Goal: Contribute content: Add original content to the website for others to see

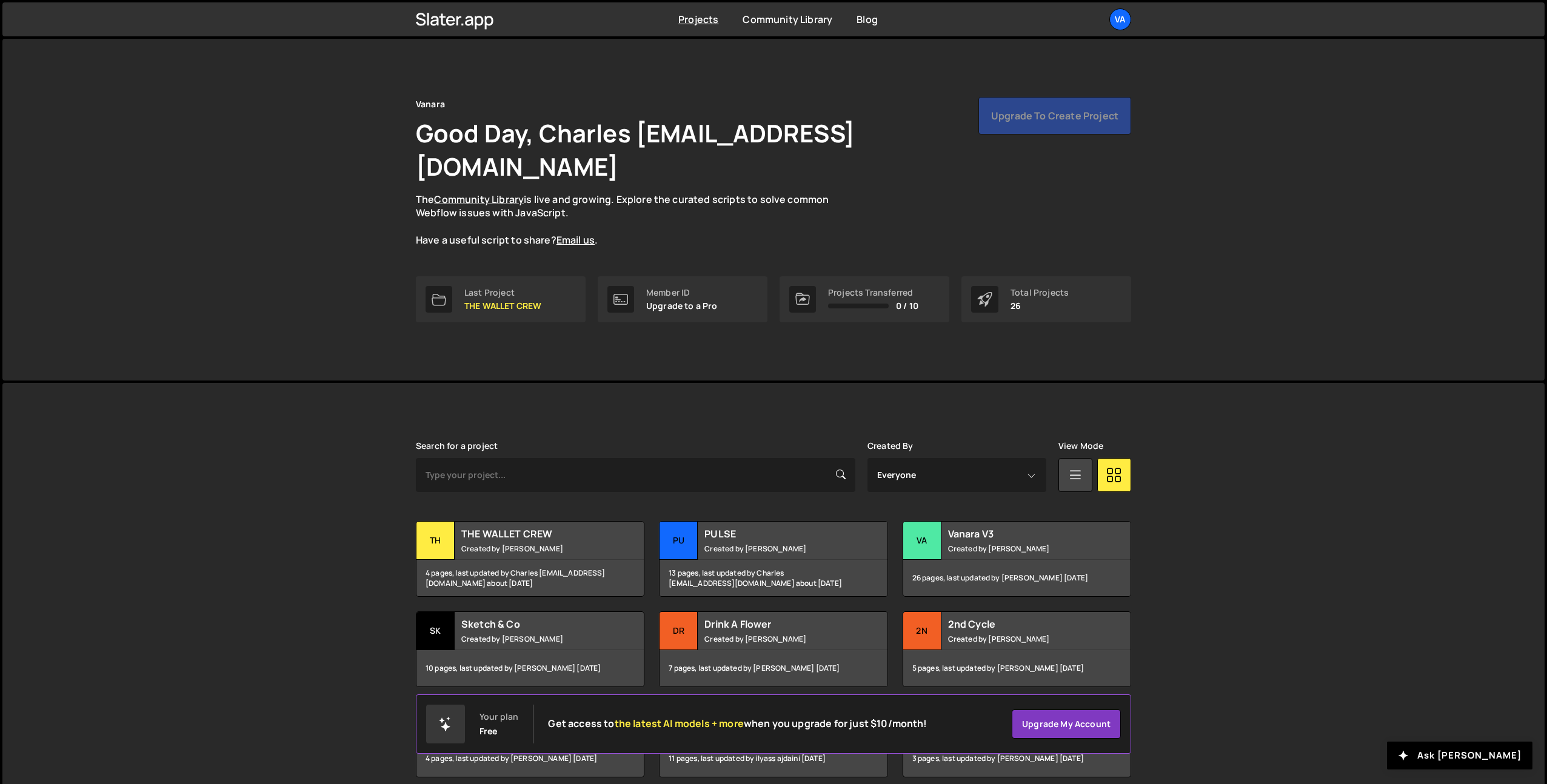
scroll to position [147, 0]
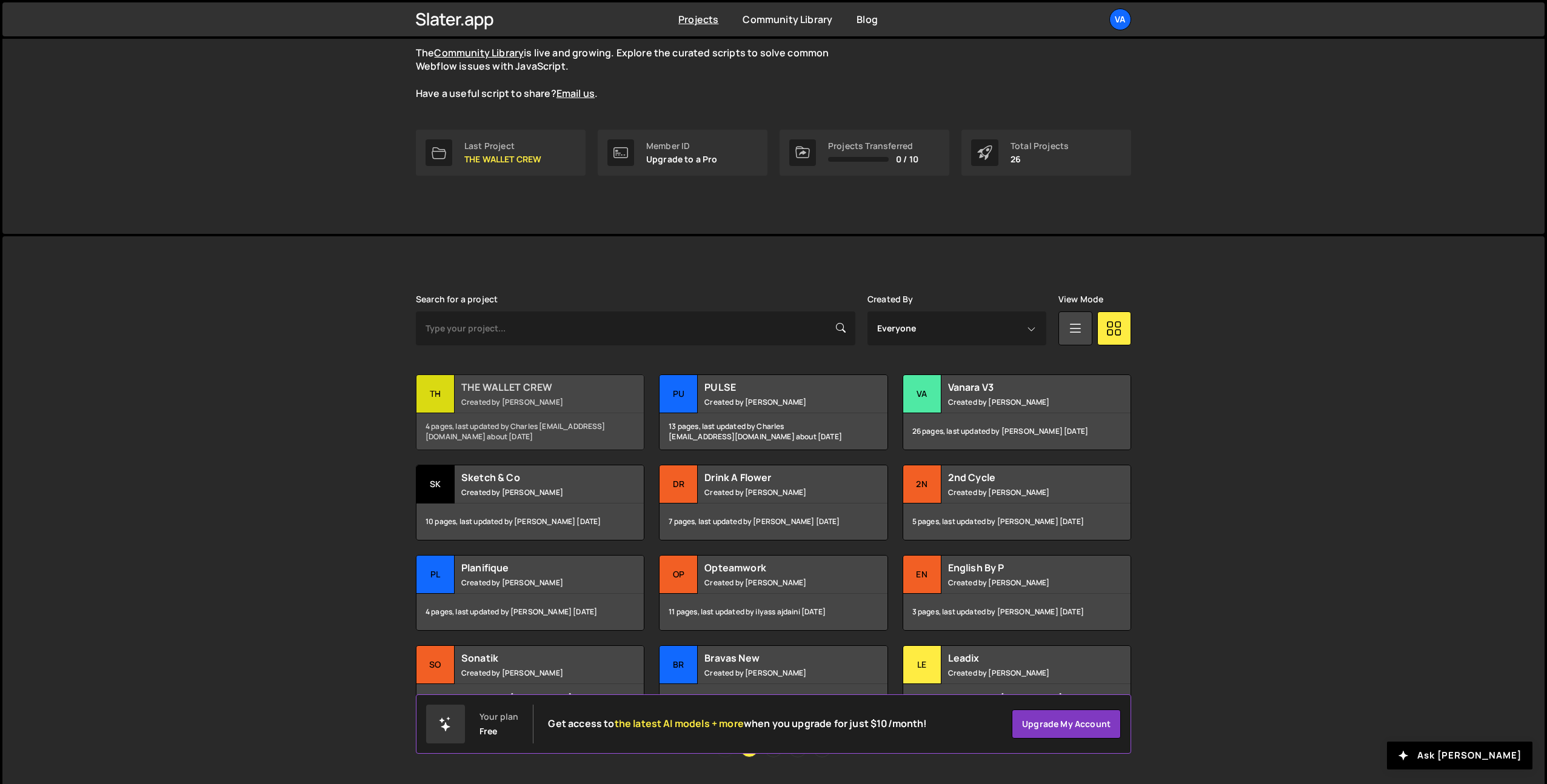
click at [530, 397] on small "Created by Terence Moulin" at bounding box center [534, 402] width 146 height 10
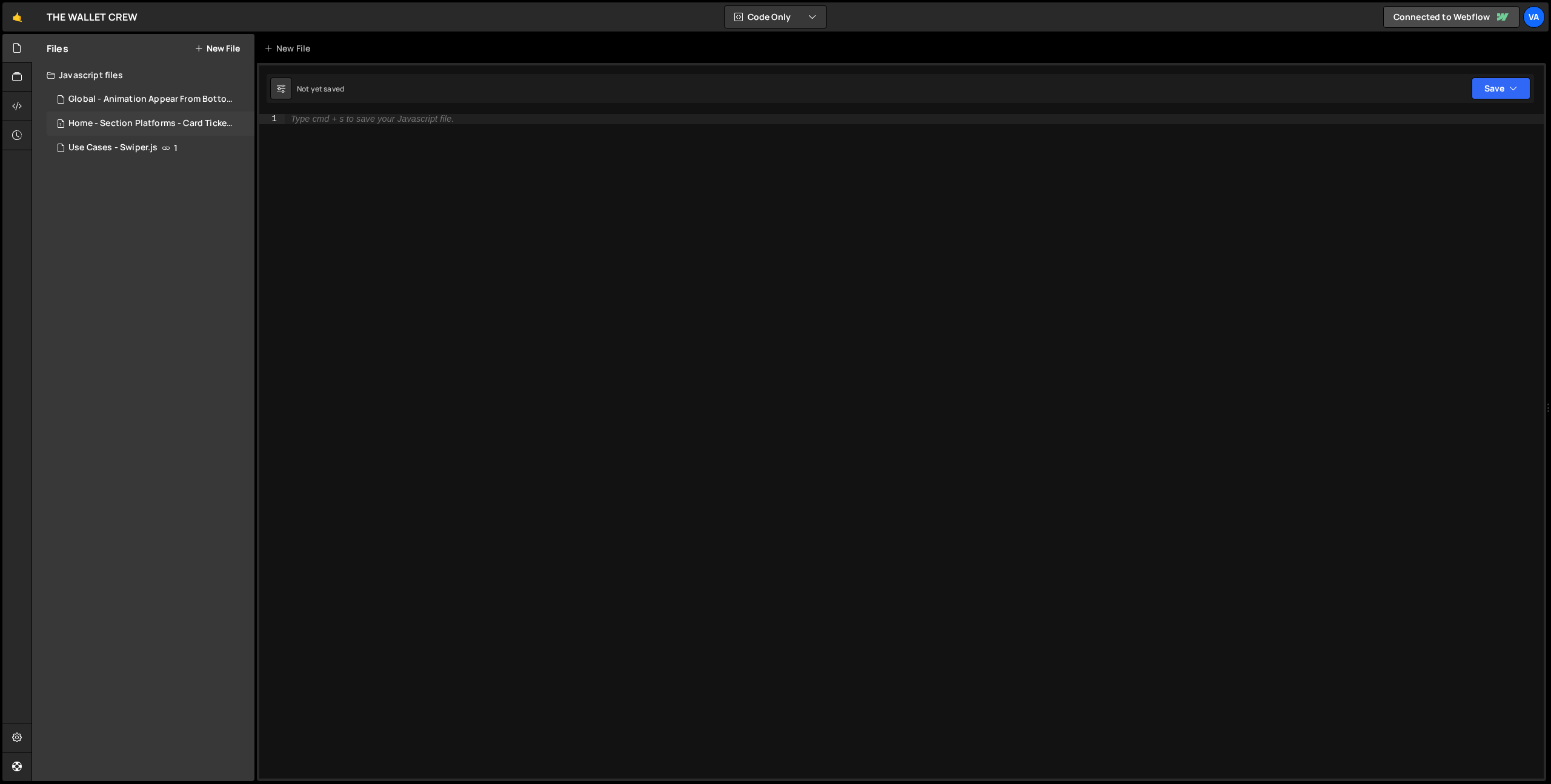
click at [155, 123] on div "Home - Section Platforms - Card Tickets Animation.js" at bounding box center [152, 124] width 167 height 11
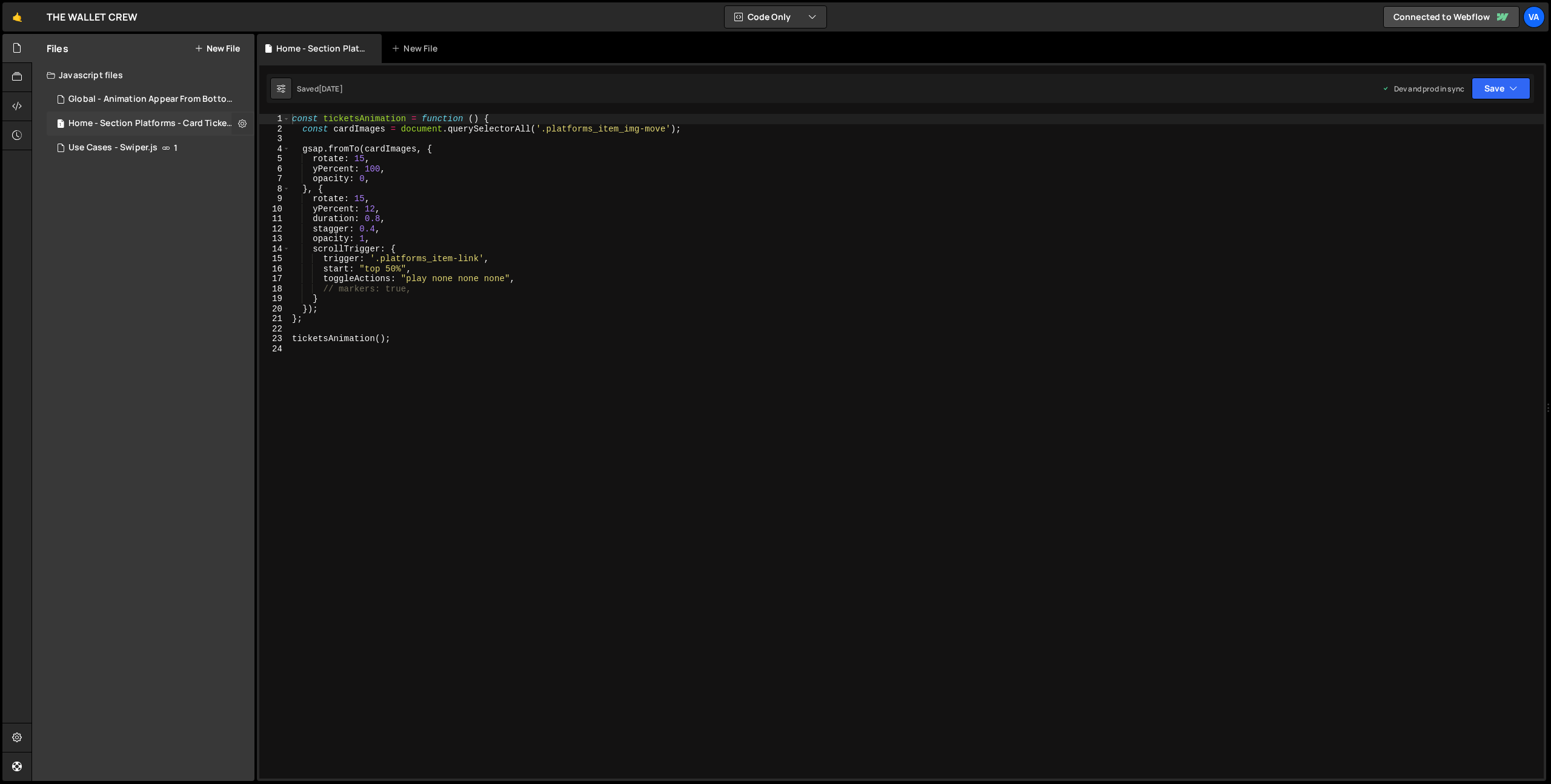
click at [243, 126] on icon at bounding box center [242, 123] width 9 height 12
type input "Home - Section Platforms - Card Tickets Animation"
radio input "true"
click at [314, 148] on button "Edit File Settings" at bounding box center [317, 149] width 119 height 25
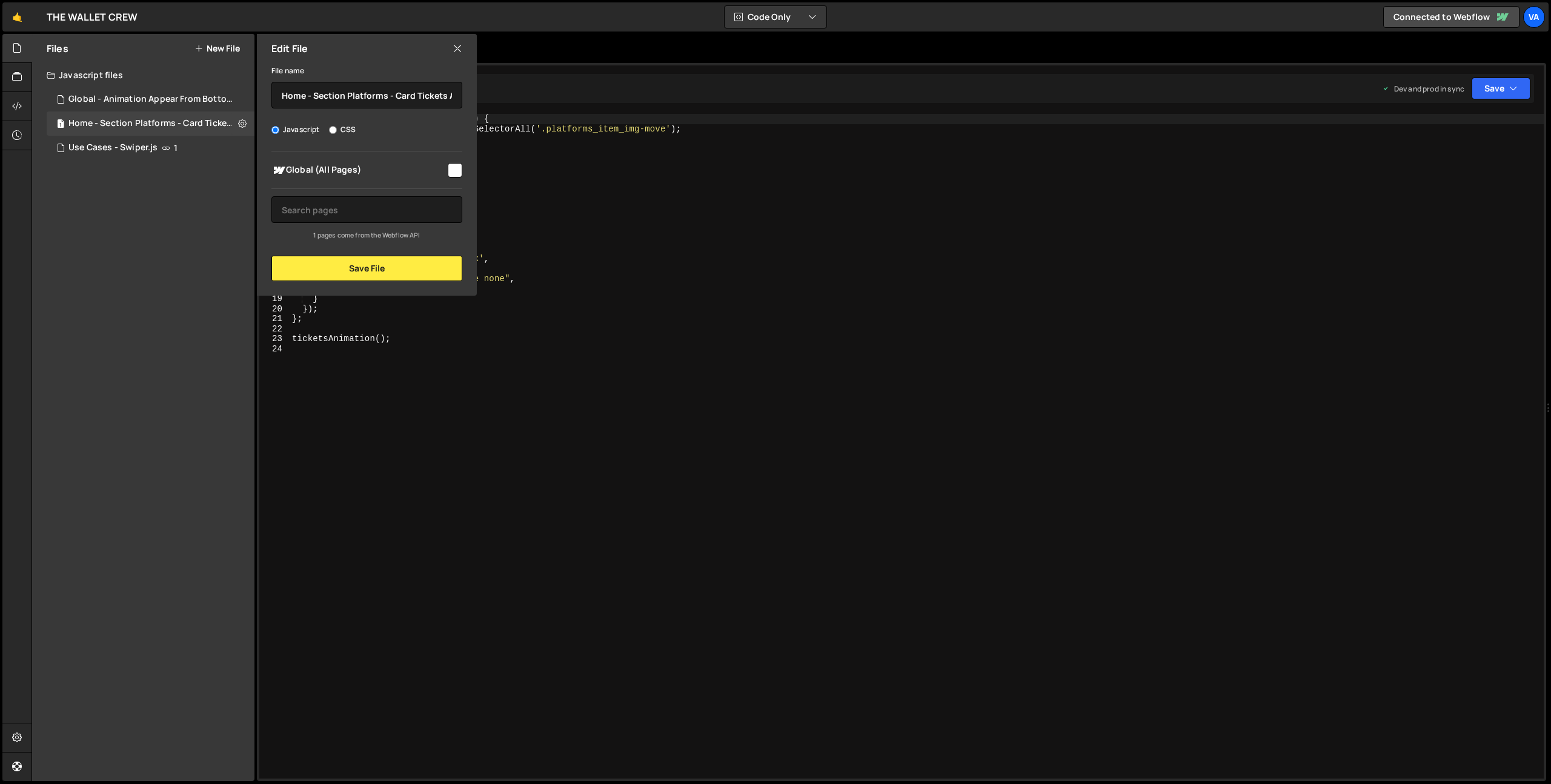
click at [456, 48] on icon at bounding box center [458, 48] width 10 height 13
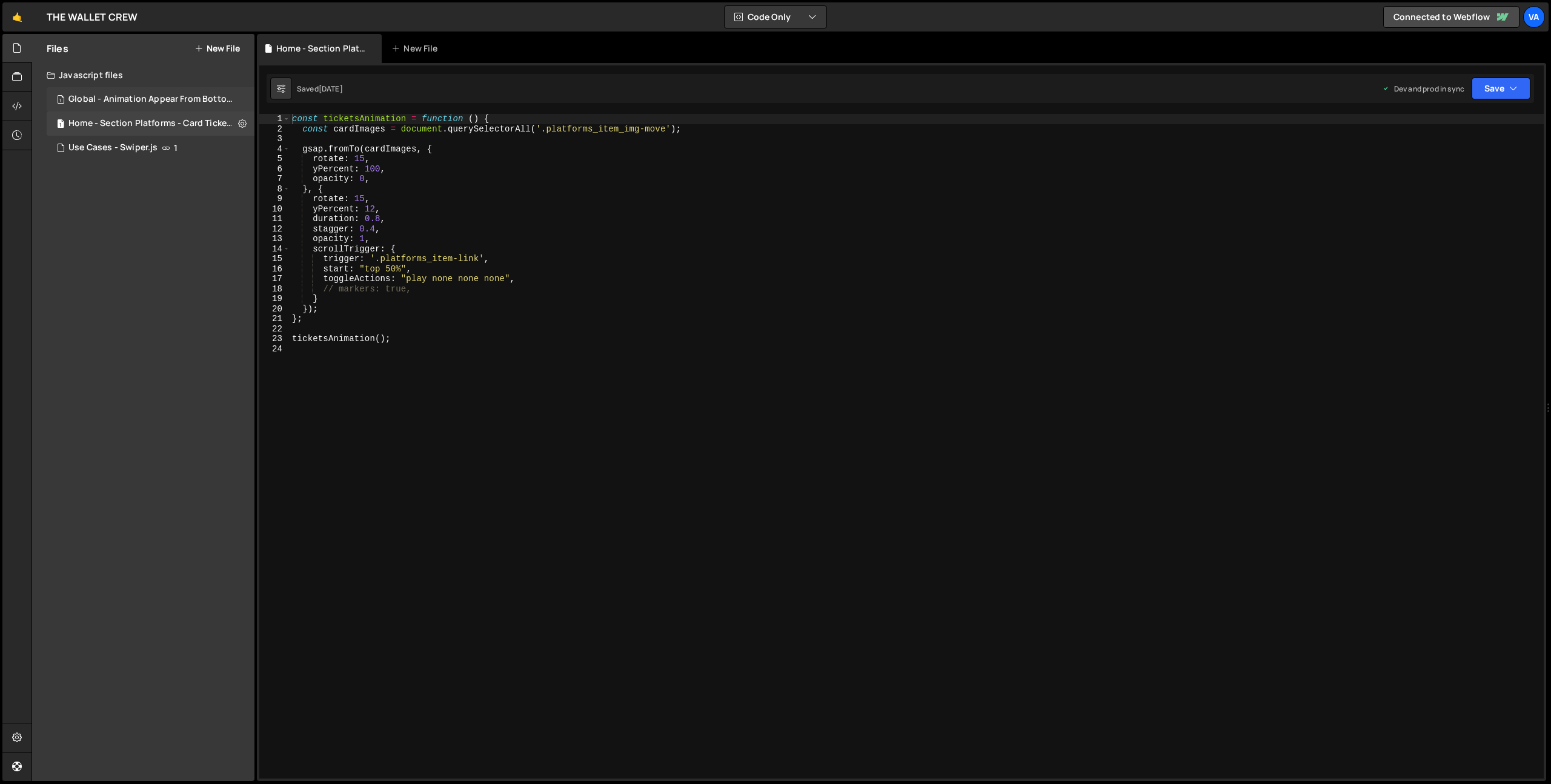
click at [240, 98] on div "1 Global - Animation Appear From Bottom.js 0" at bounding box center [153, 99] width 212 height 25
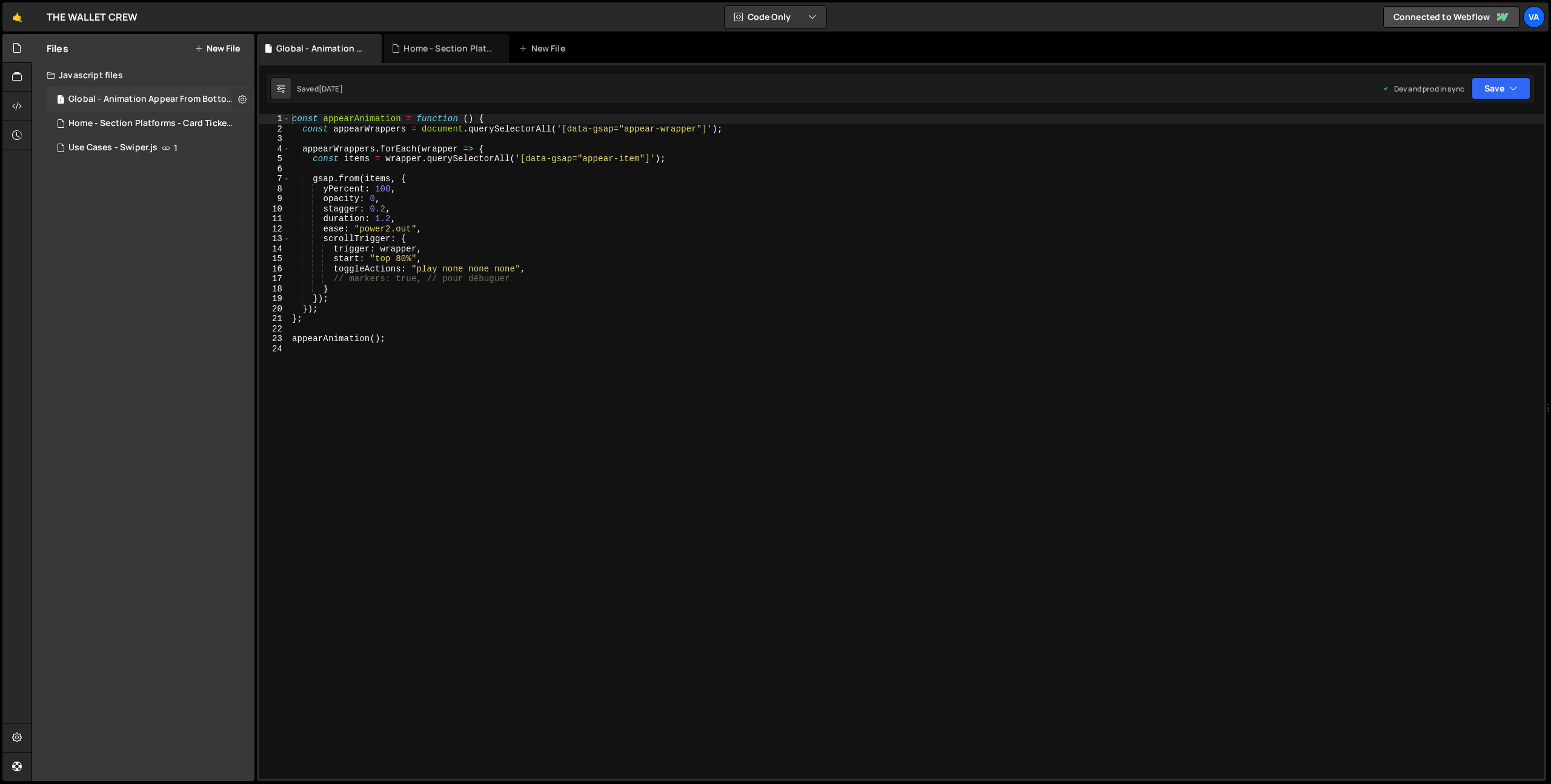
click at [241, 101] on icon at bounding box center [242, 99] width 9 height 12
click at [309, 119] on button "Edit File Settings" at bounding box center [317, 125] width 119 height 25
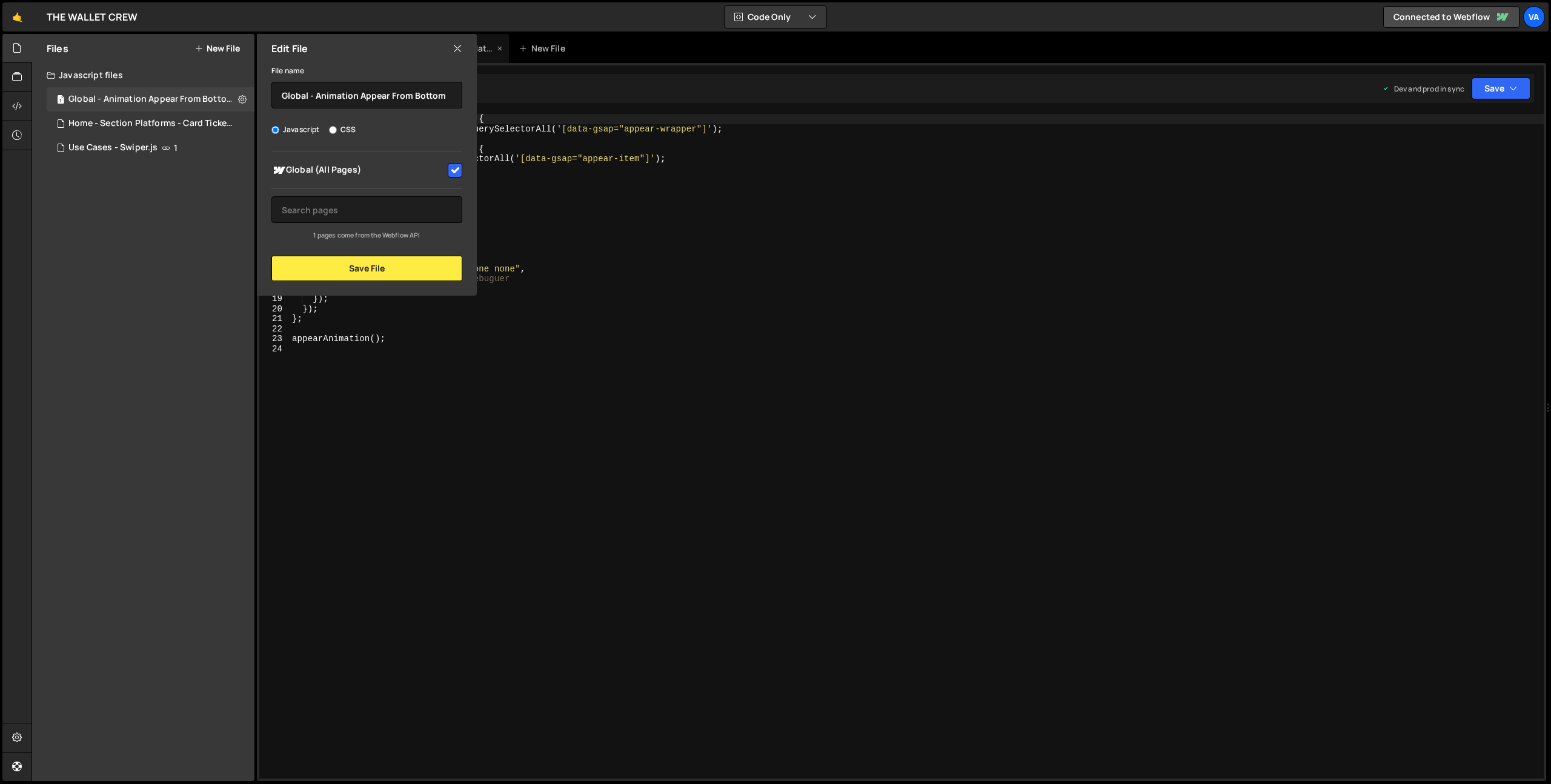
click at [458, 47] on icon at bounding box center [458, 48] width 10 height 13
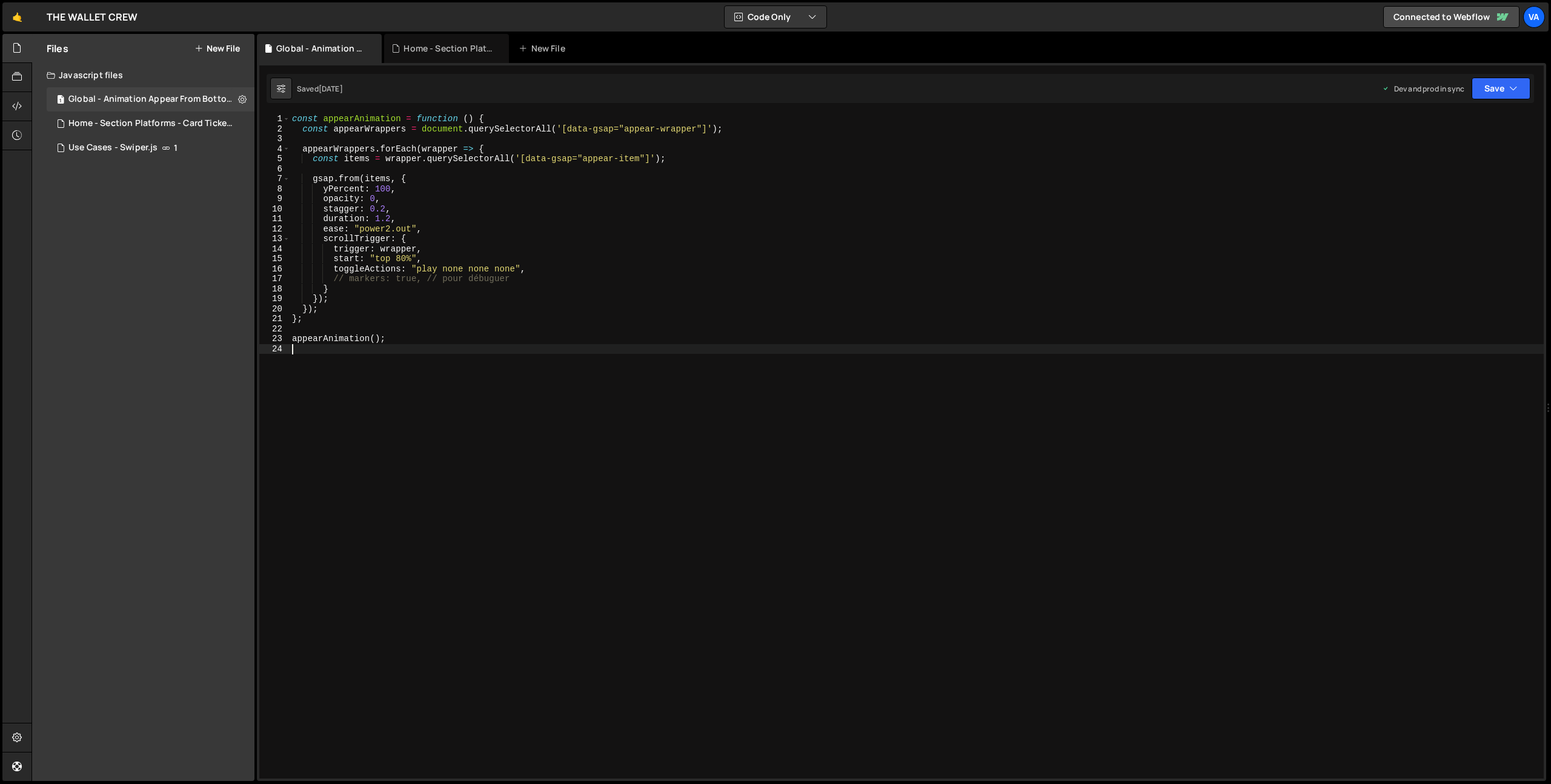
click at [663, 444] on div "const appearAnimation = function ( ) { const appearWrappers = document . queryS…" at bounding box center [917, 456] width 1255 height 685
click at [81, 17] on div "THE WALLET CREW ⚠️ Code is being edited in another browser" at bounding box center [92, 17] width 91 height 15
click at [21, 23] on link "🤙" at bounding box center [17, 17] width 29 height 29
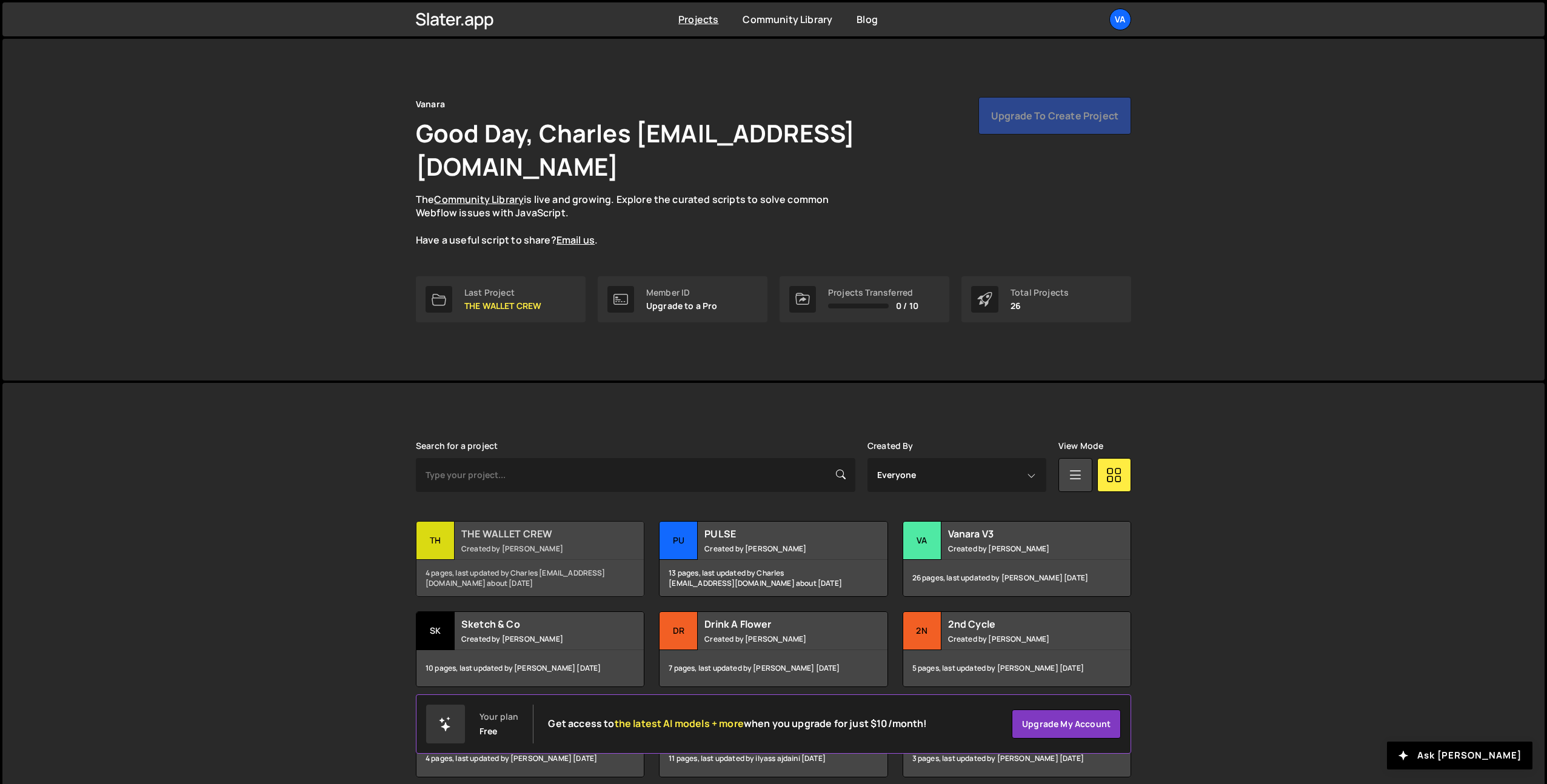
click at [539, 544] on small "Created by Terence Moulin" at bounding box center [534, 548] width 146 height 10
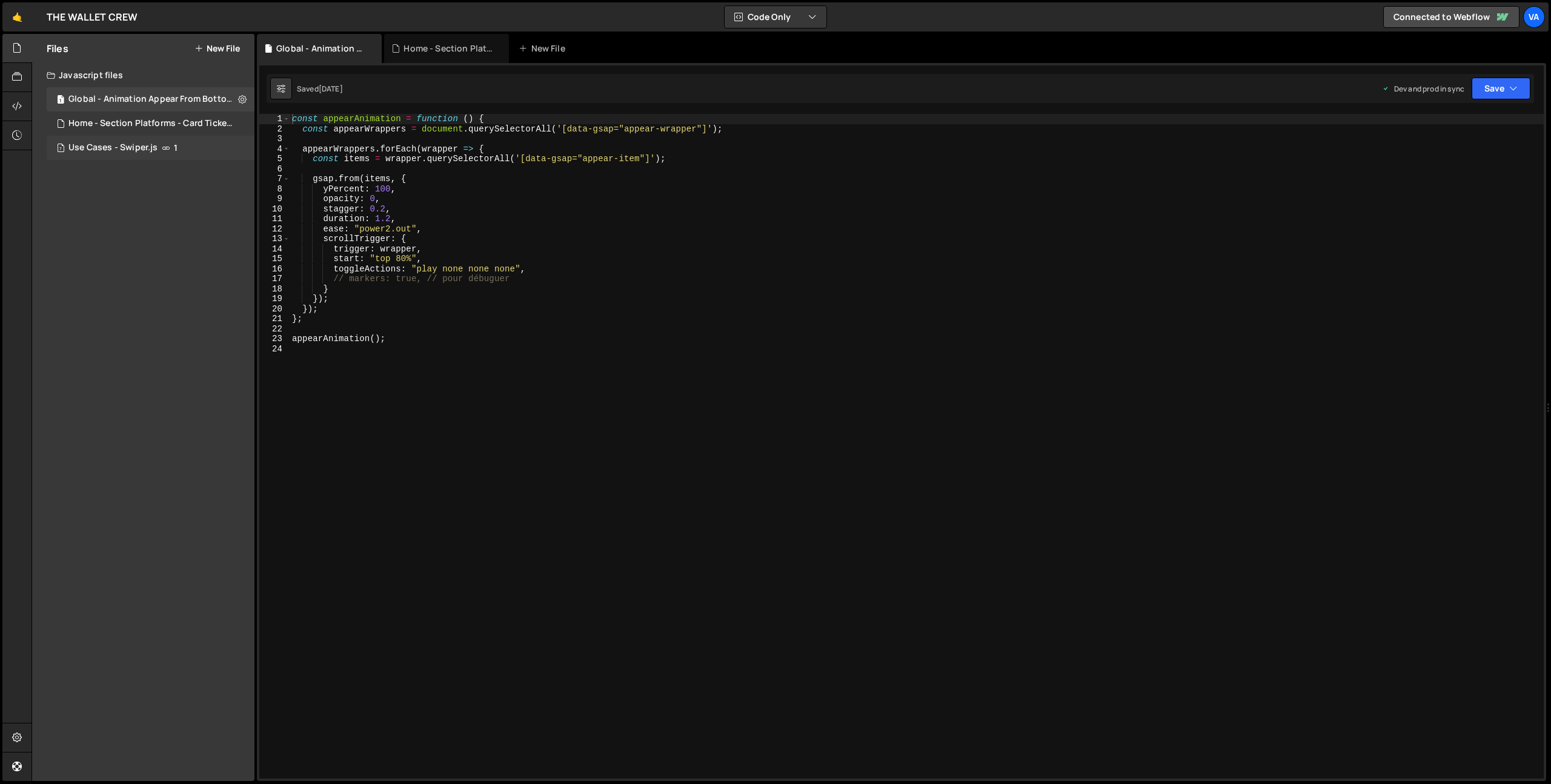
click at [221, 148] on div "7 Use Cases - Swiper.js 1" at bounding box center [150, 148] width 208 height 25
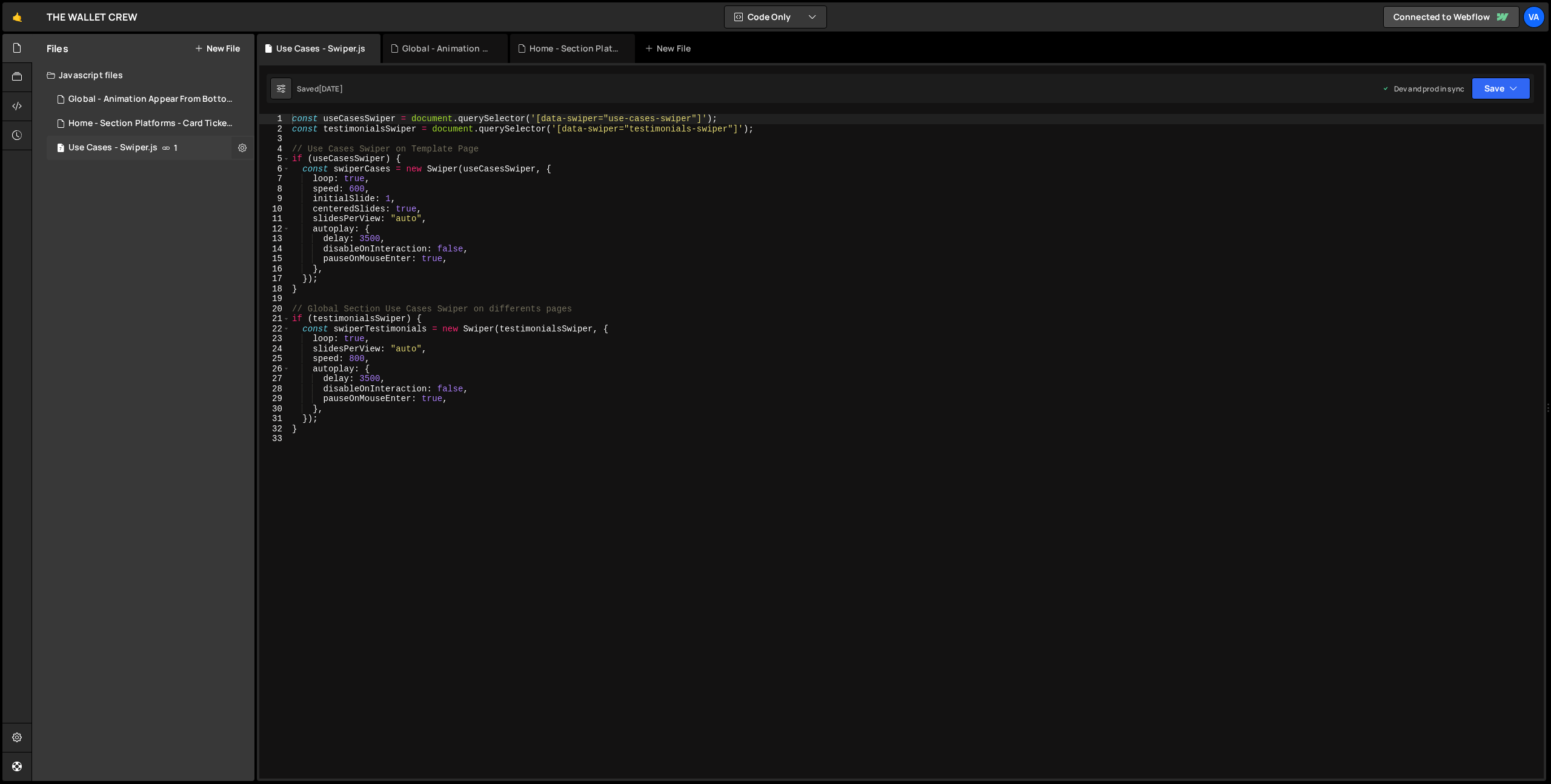
click at [240, 150] on icon at bounding box center [242, 147] width 9 height 12
type input "Use Cases - Swiper"
radio input "true"
click at [291, 170] on button "Edit File Settings" at bounding box center [317, 174] width 119 height 25
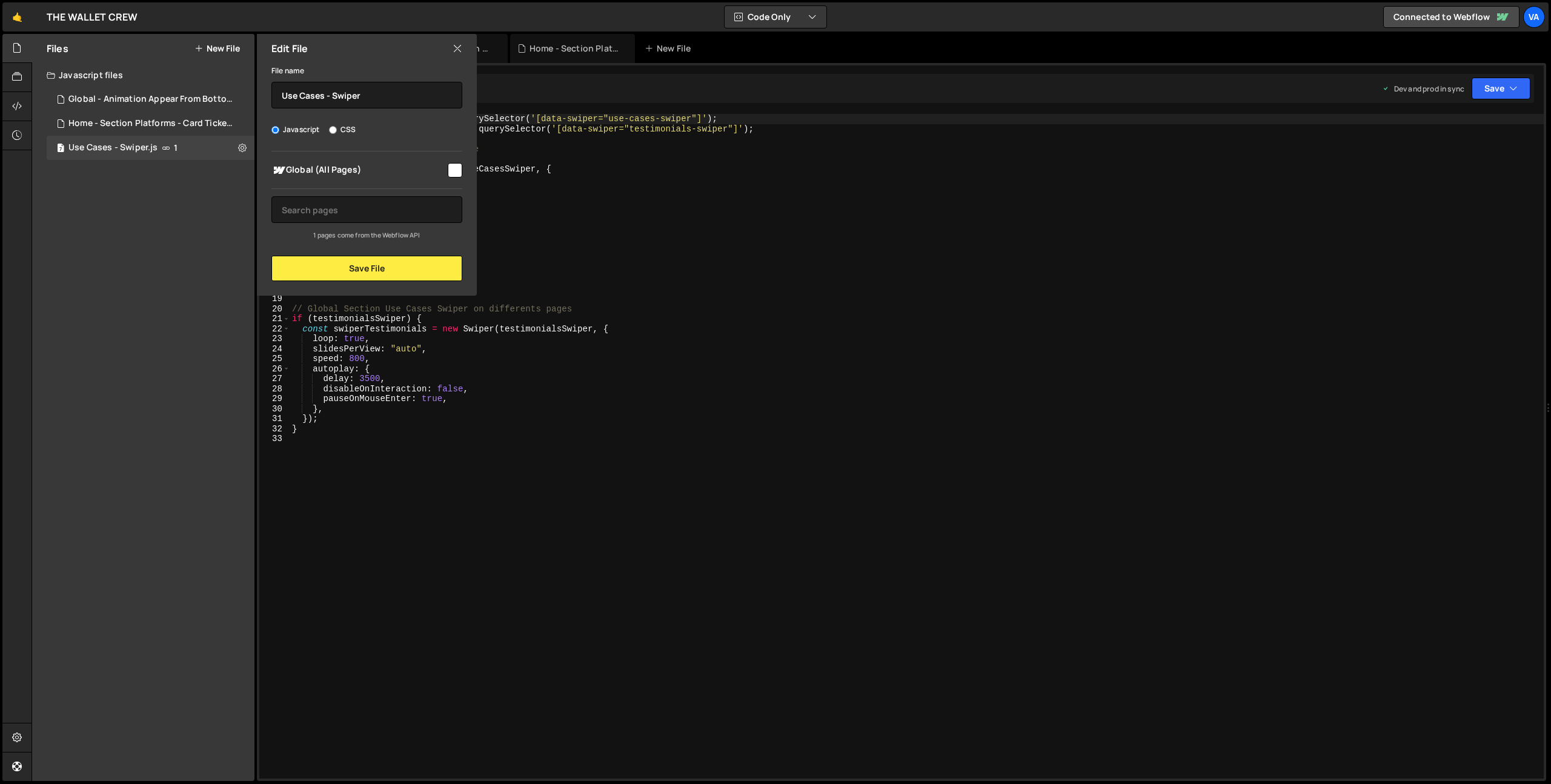
click at [402, 234] on small "1 pages come from the Webflow API" at bounding box center [367, 235] width 107 height 9
click at [455, 53] on icon at bounding box center [458, 48] width 10 height 13
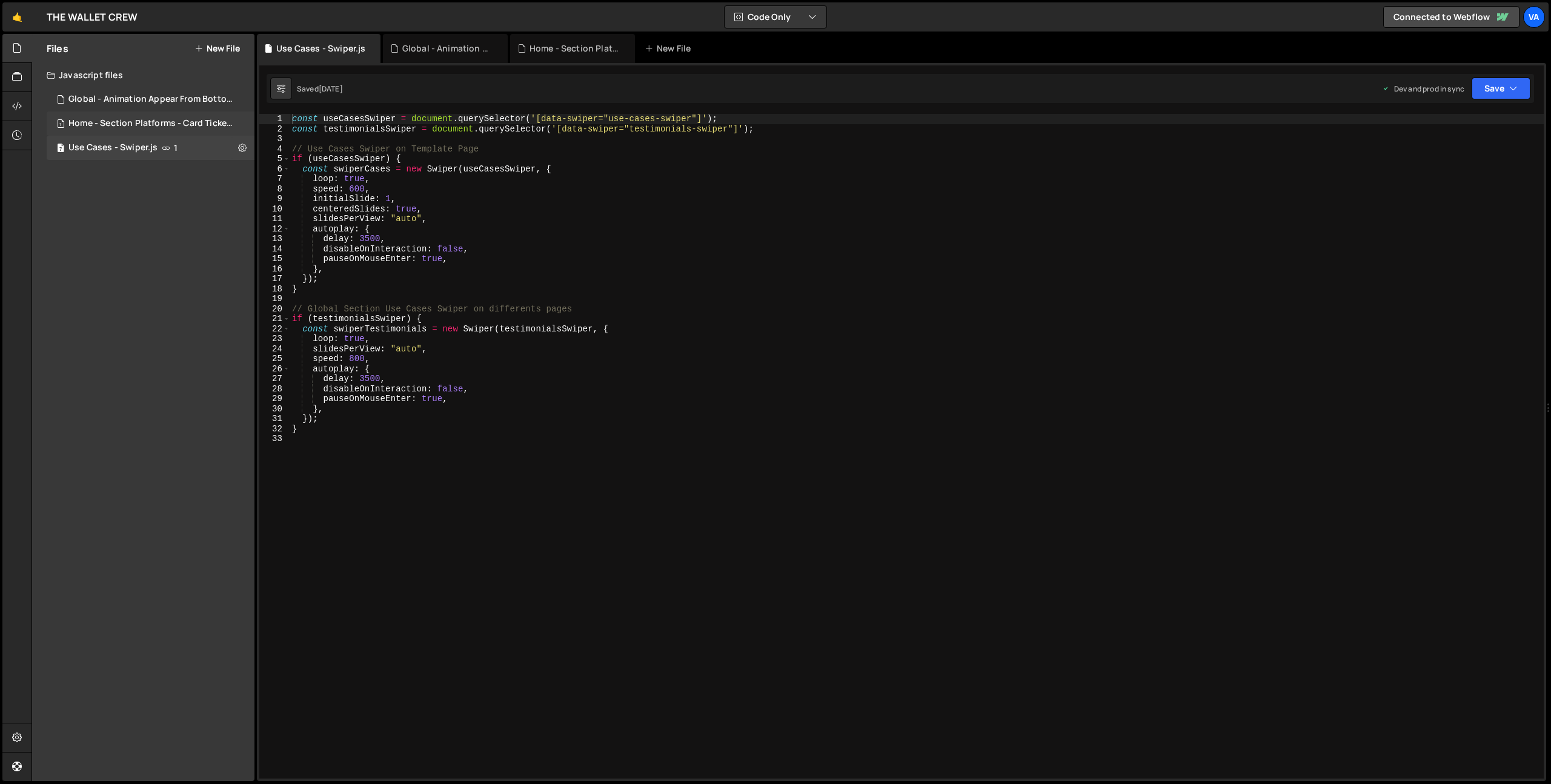
click at [200, 124] on div "Home - Section Platforms - Card Tickets Animation.js" at bounding box center [152, 124] width 167 height 11
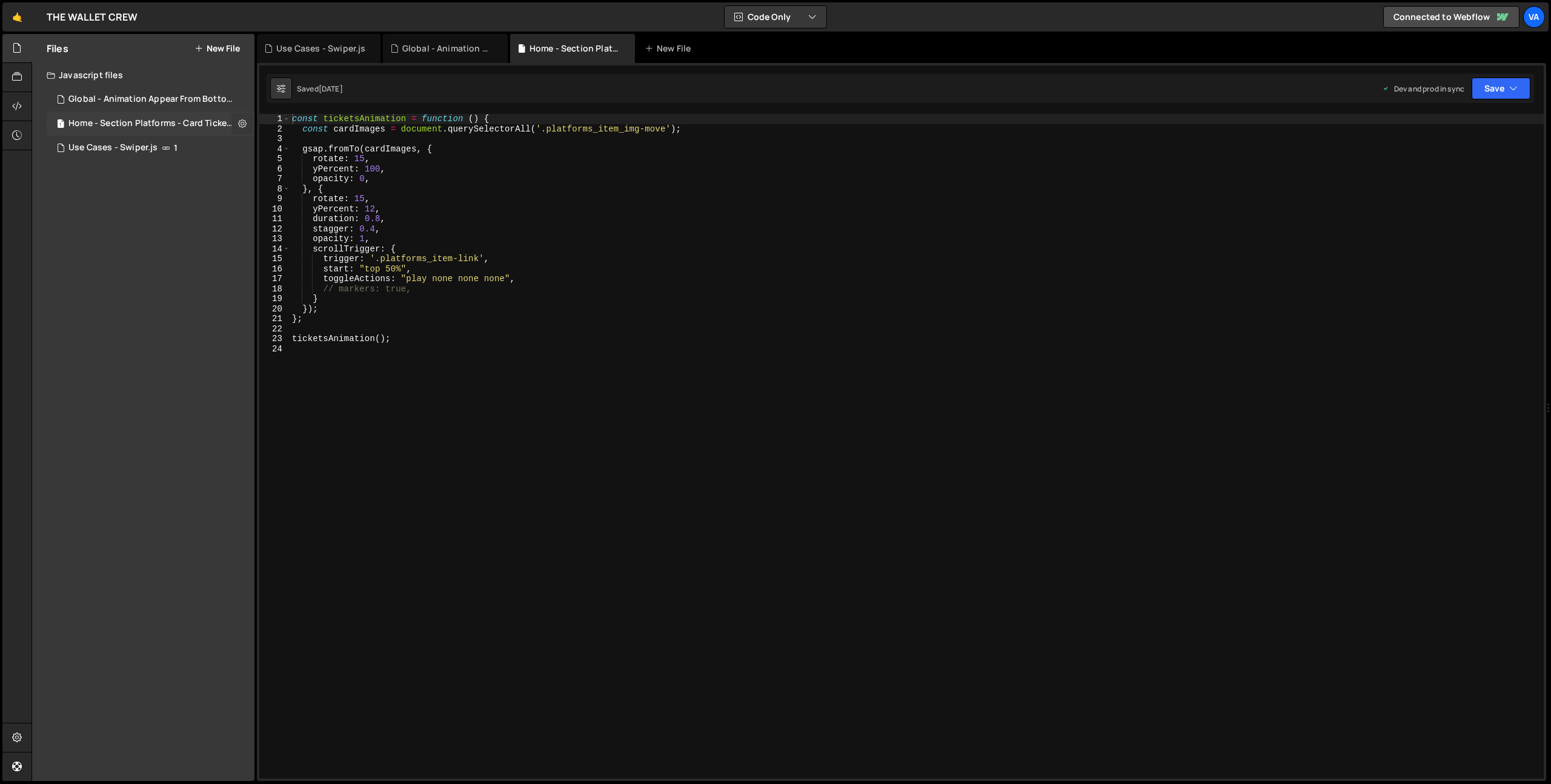
click at [241, 123] on icon at bounding box center [242, 123] width 9 height 12
type input "Home - Section Platforms - Card Tickets Animation"
radio input "true"
click at [290, 148] on button "Edit File Settings" at bounding box center [317, 149] width 119 height 25
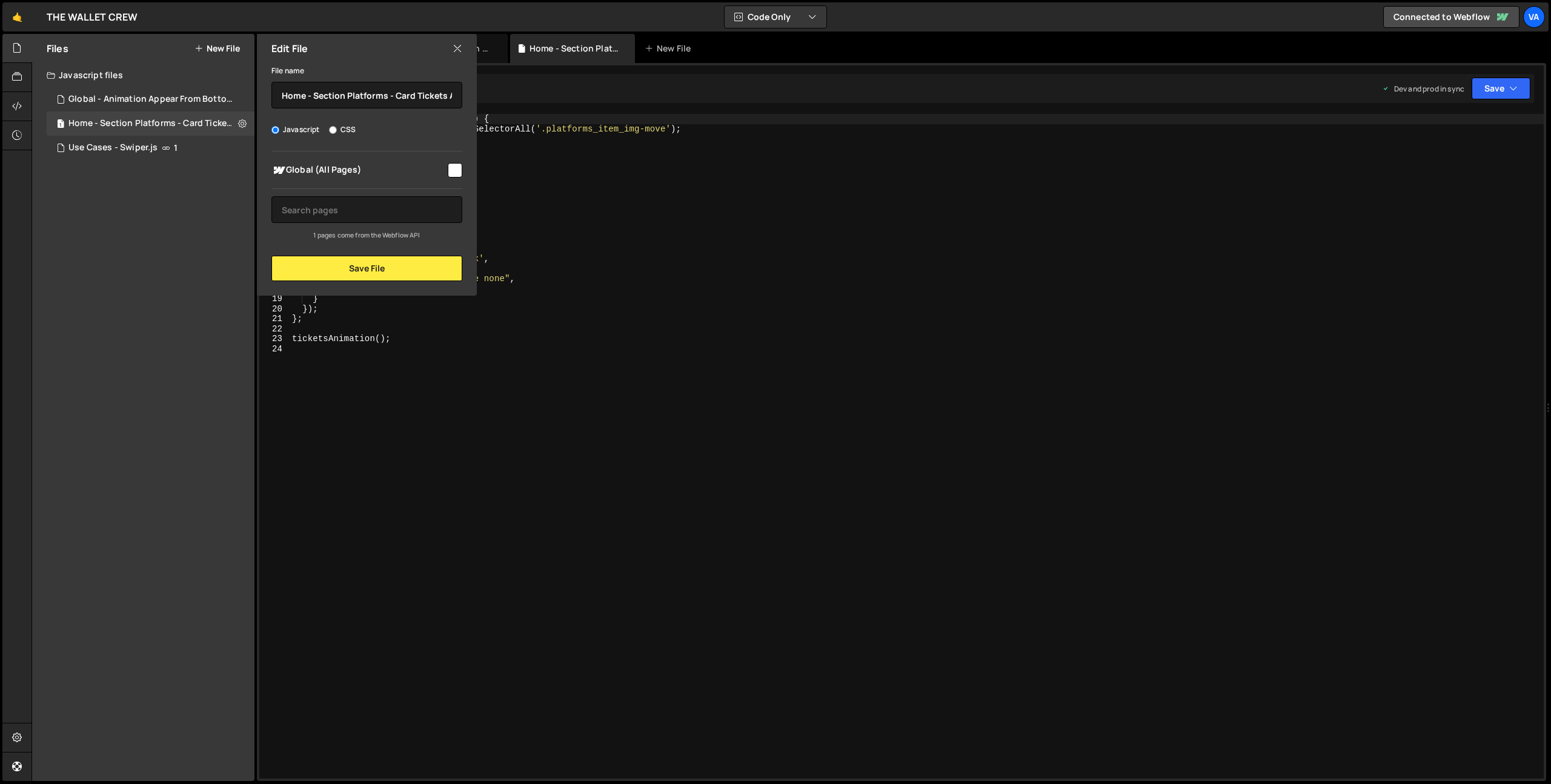
click at [460, 48] on icon at bounding box center [458, 48] width 10 height 13
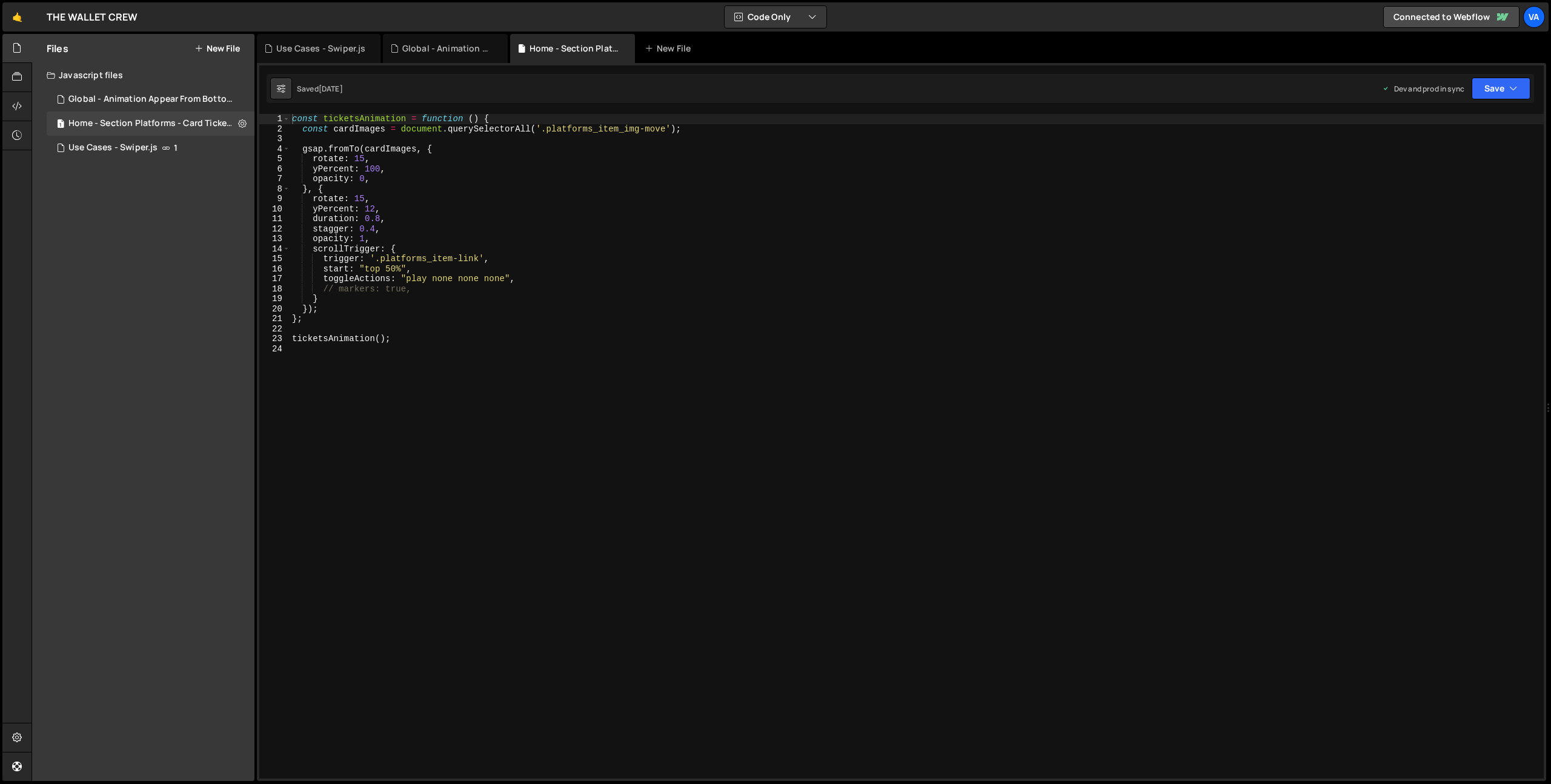
type textarea "const cardImages = document.querySelectorAll('.platforms_item_img-move');"
drag, startPoint x: 667, startPoint y: 129, endPoint x: 542, endPoint y: 129, distance: 125.0
click at [542, 129] on div "const ticketsAnimation = function ( ) { const cardImages = document . querySele…" at bounding box center [917, 456] width 1255 height 685
click at [242, 126] on icon at bounding box center [242, 123] width 9 height 12
type input "Home - Section Platforms - Card Tickets Animation"
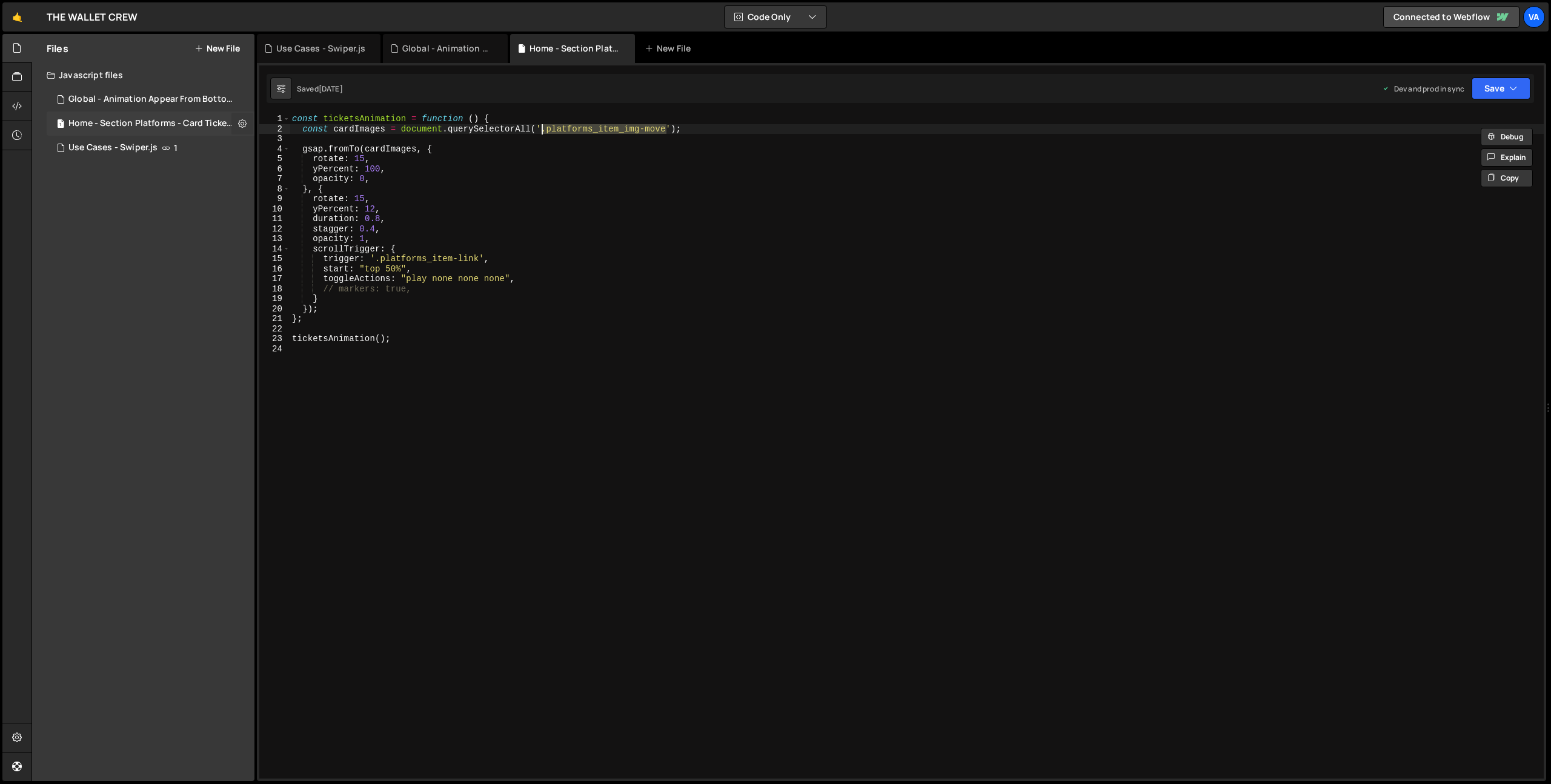
radio input "true"
click at [306, 142] on button "Edit File Settings" at bounding box center [317, 149] width 119 height 25
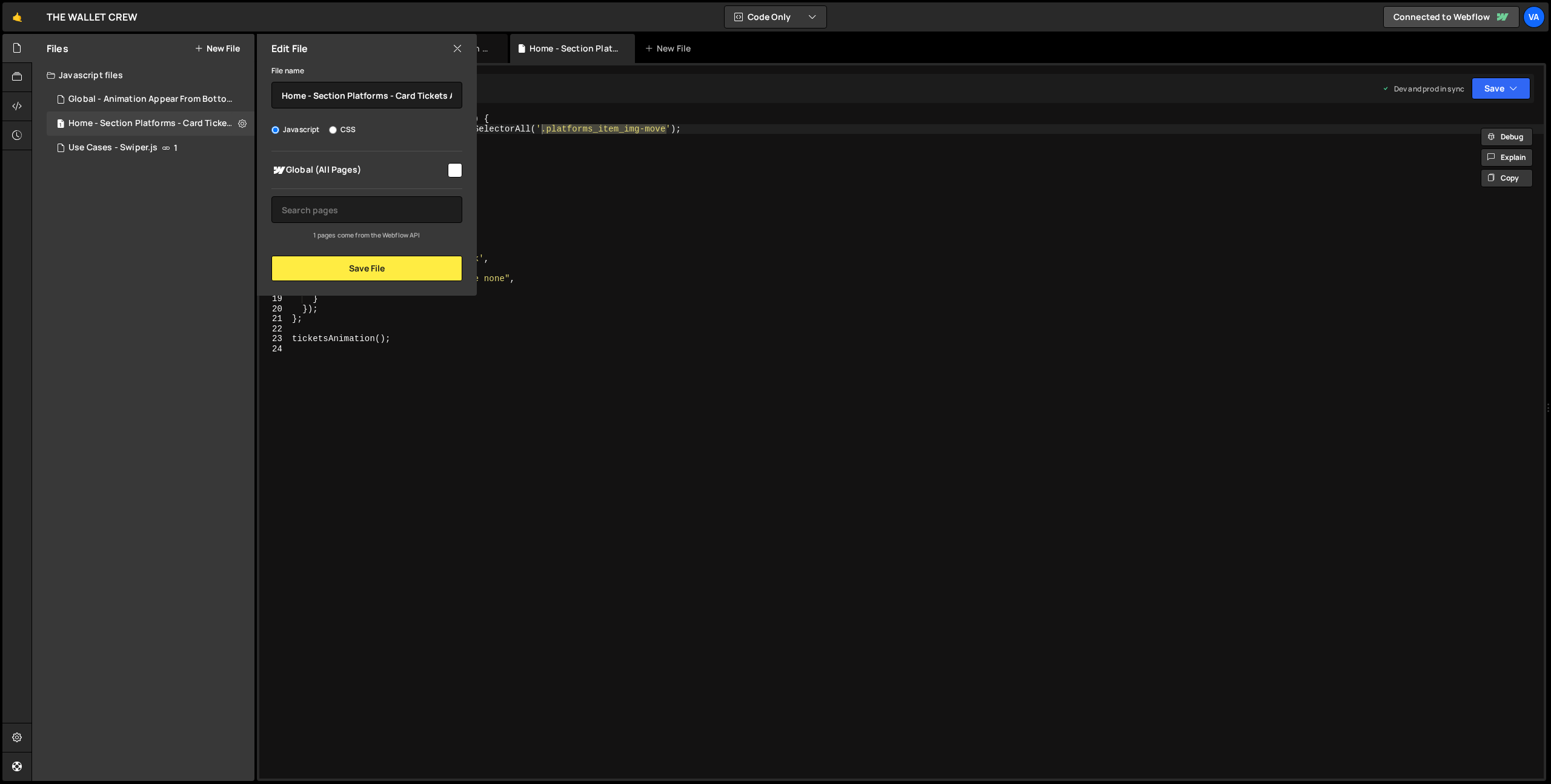
click at [454, 48] on icon at bounding box center [458, 48] width 10 height 13
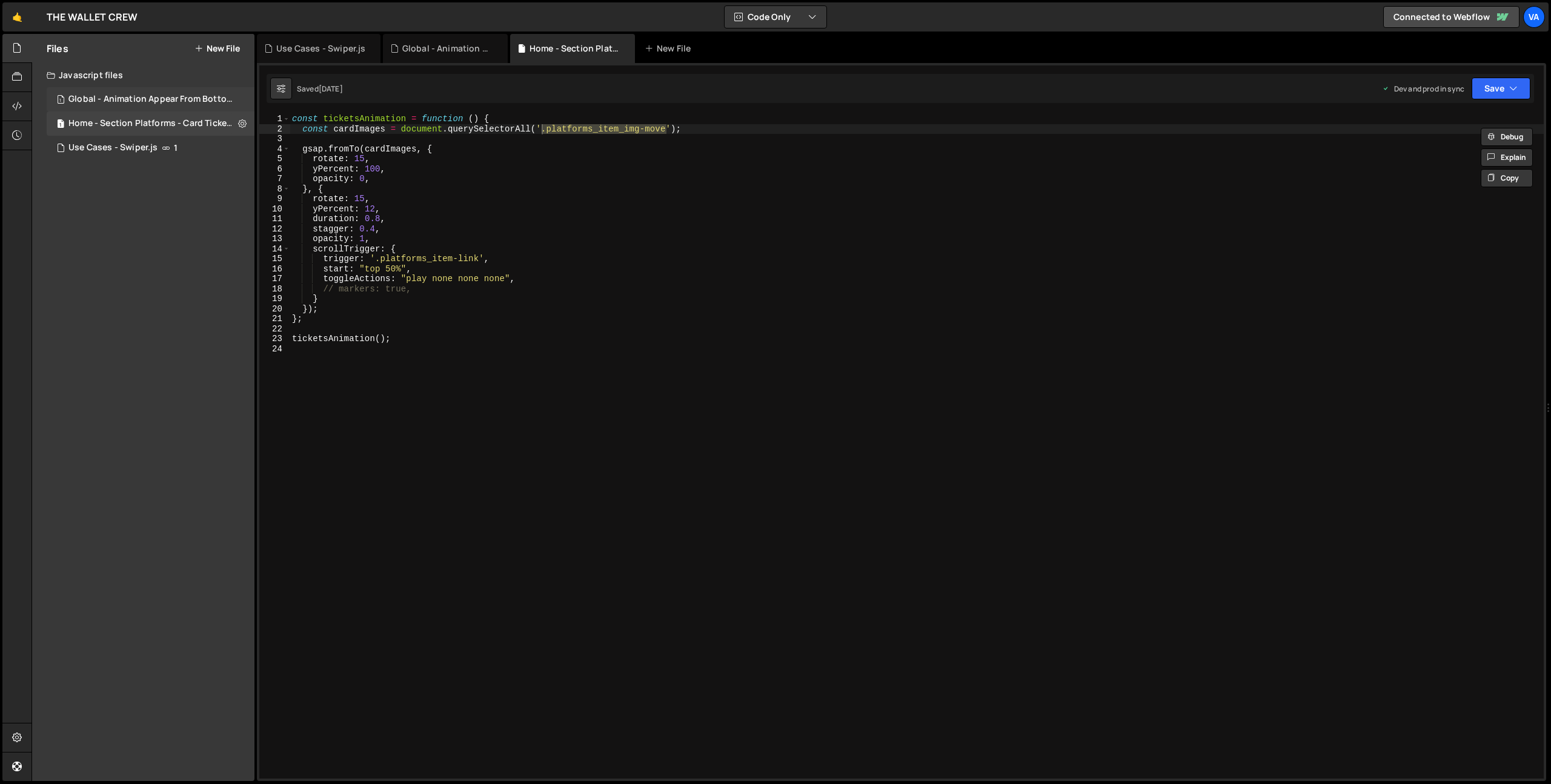
click at [237, 98] on div "1 Global - Animation Appear From Bottom.js 0" at bounding box center [153, 99] width 212 height 25
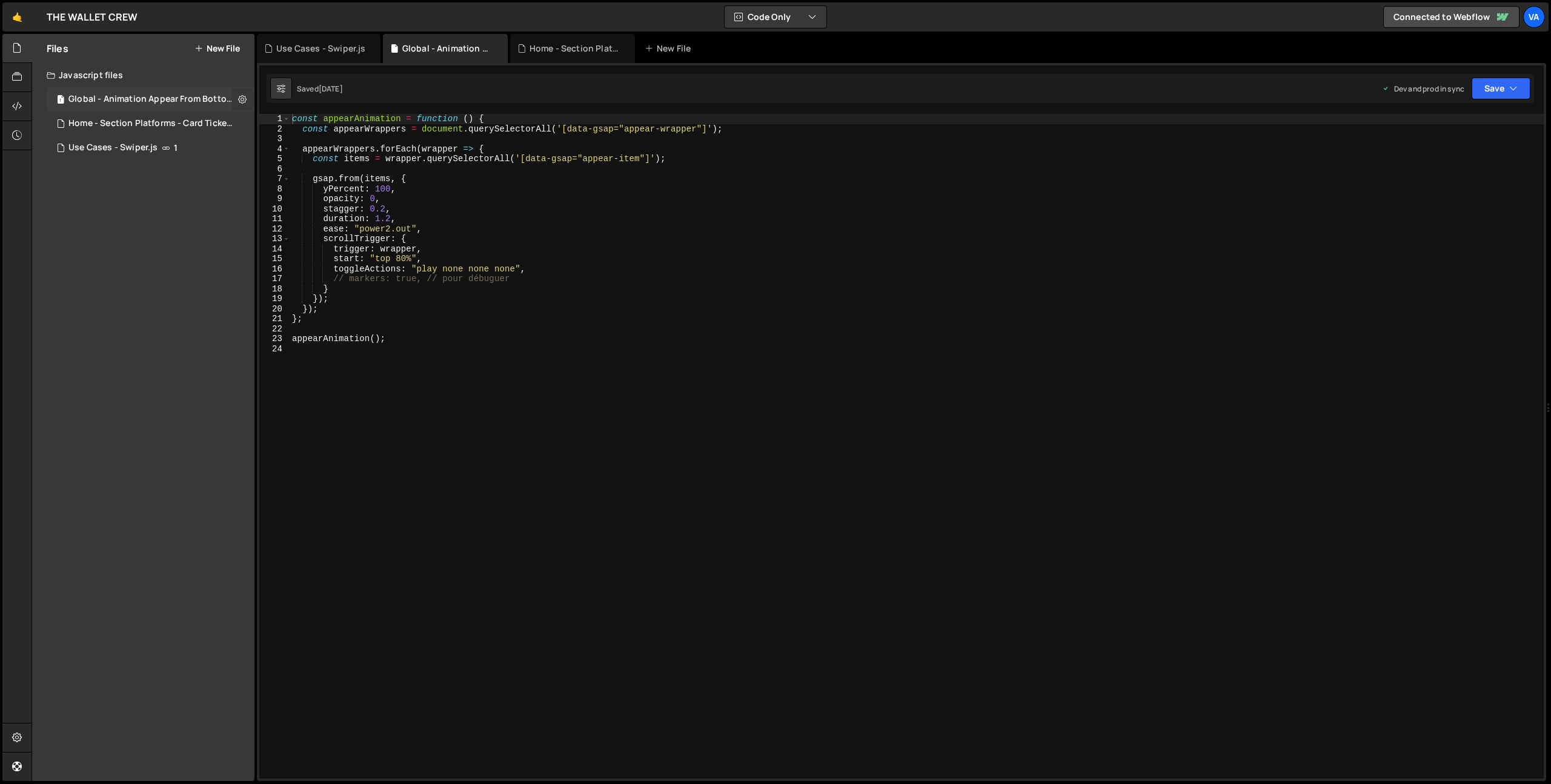
click at [244, 98] on icon at bounding box center [242, 99] width 9 height 12
type input "Global - Animation Appear From Bottom"
radio input "true"
checkbox input "true"
click at [314, 123] on button "Edit File Settings" at bounding box center [317, 125] width 119 height 25
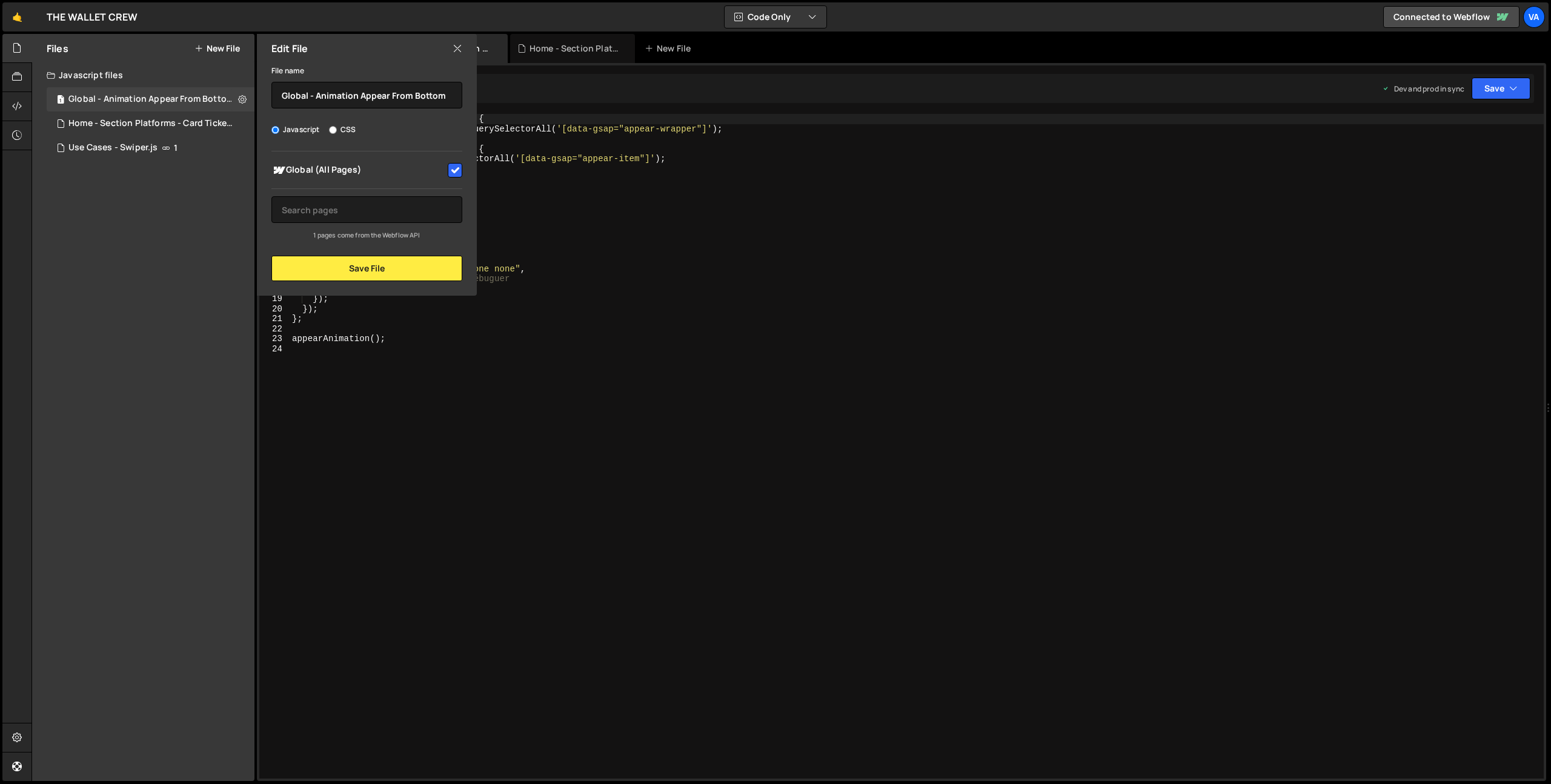
click at [456, 50] on icon at bounding box center [458, 48] width 10 height 13
checkbox input "false"
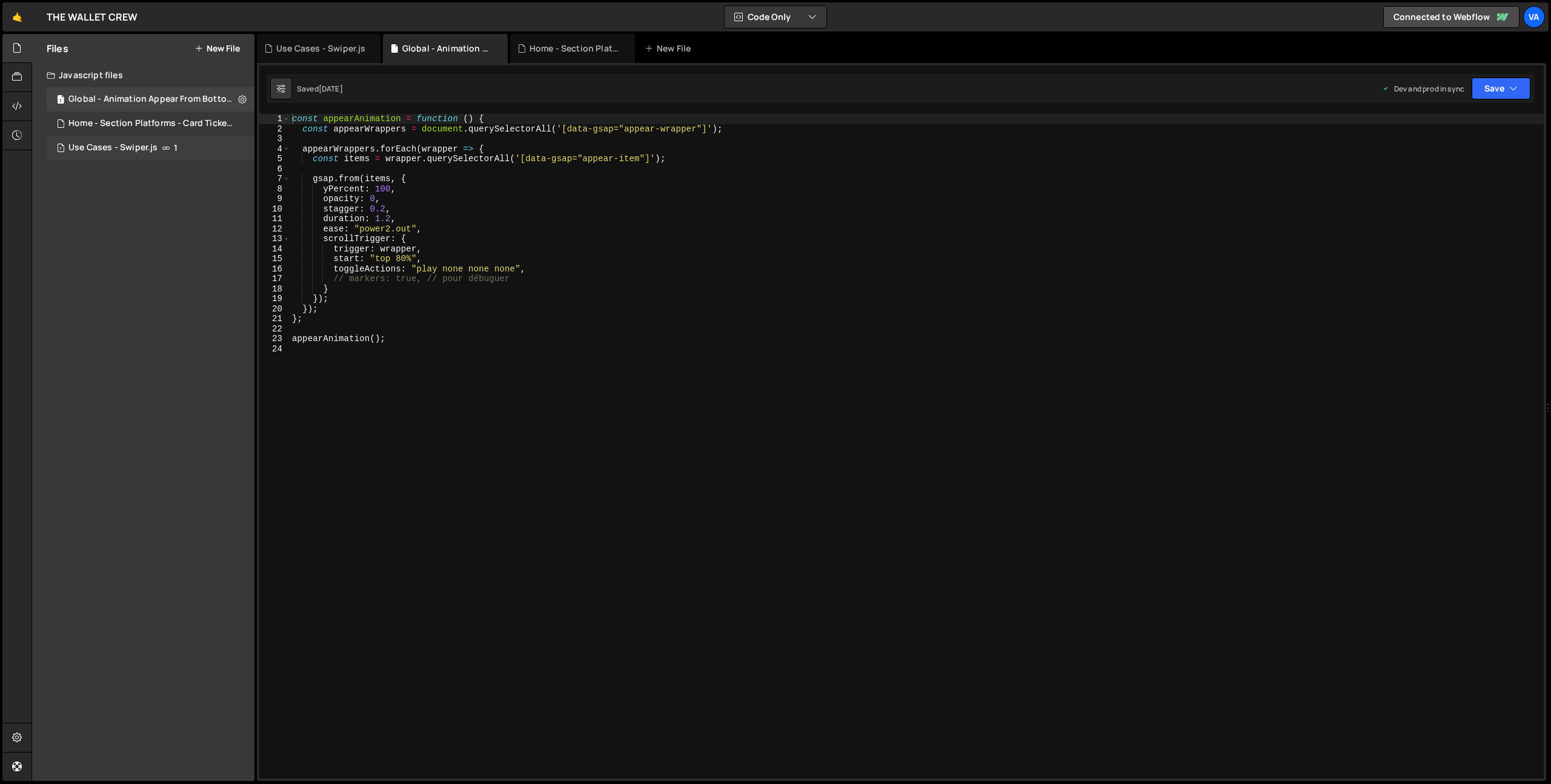
click at [204, 149] on div "7 Use Cases - Swiper.js 1" at bounding box center [150, 148] width 208 height 25
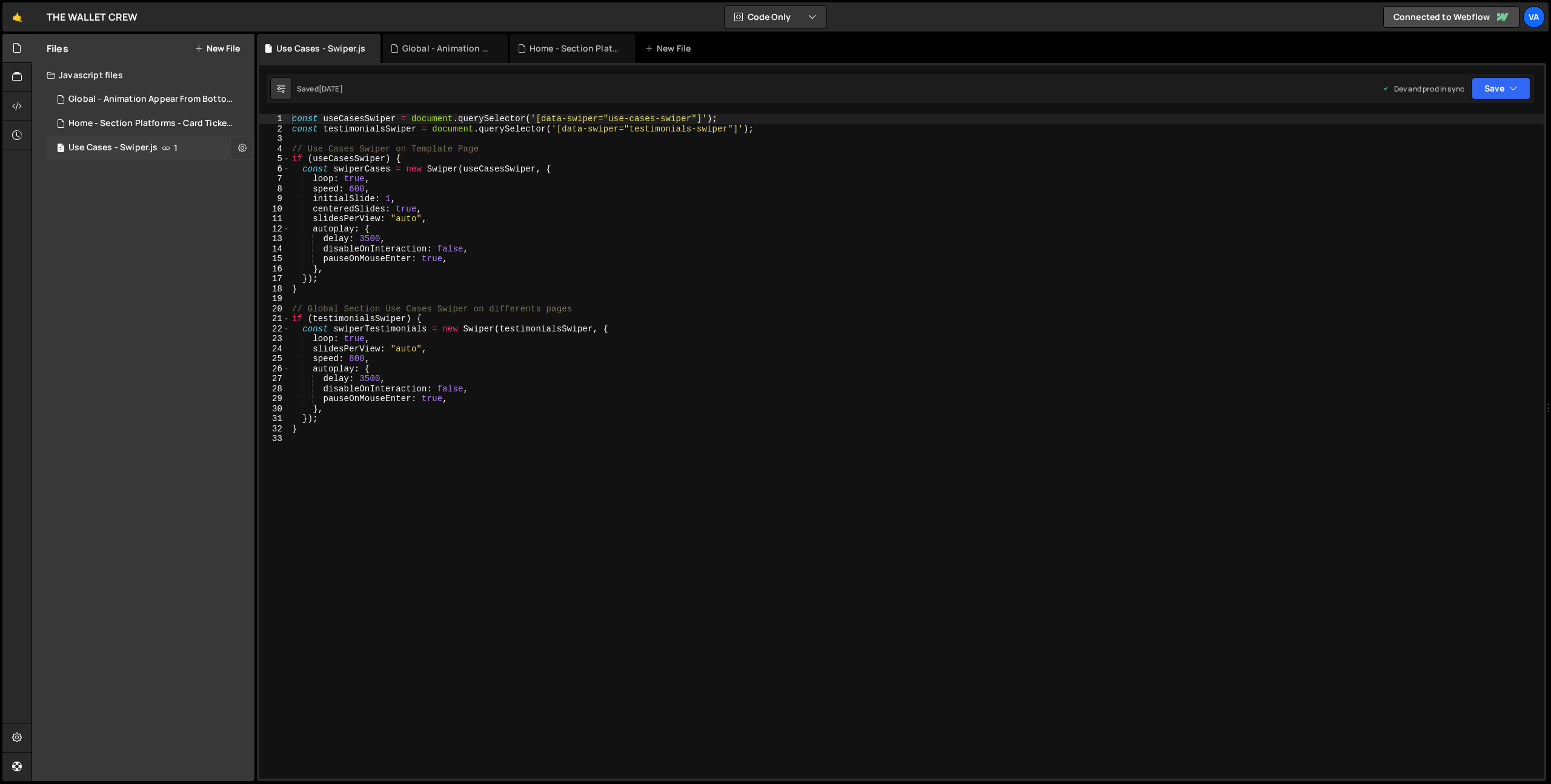
click at [242, 145] on icon at bounding box center [242, 147] width 9 height 12
type input "Use Cases - Swiper"
radio input "true"
click at [315, 176] on button "Edit File Settings" at bounding box center [317, 174] width 119 height 25
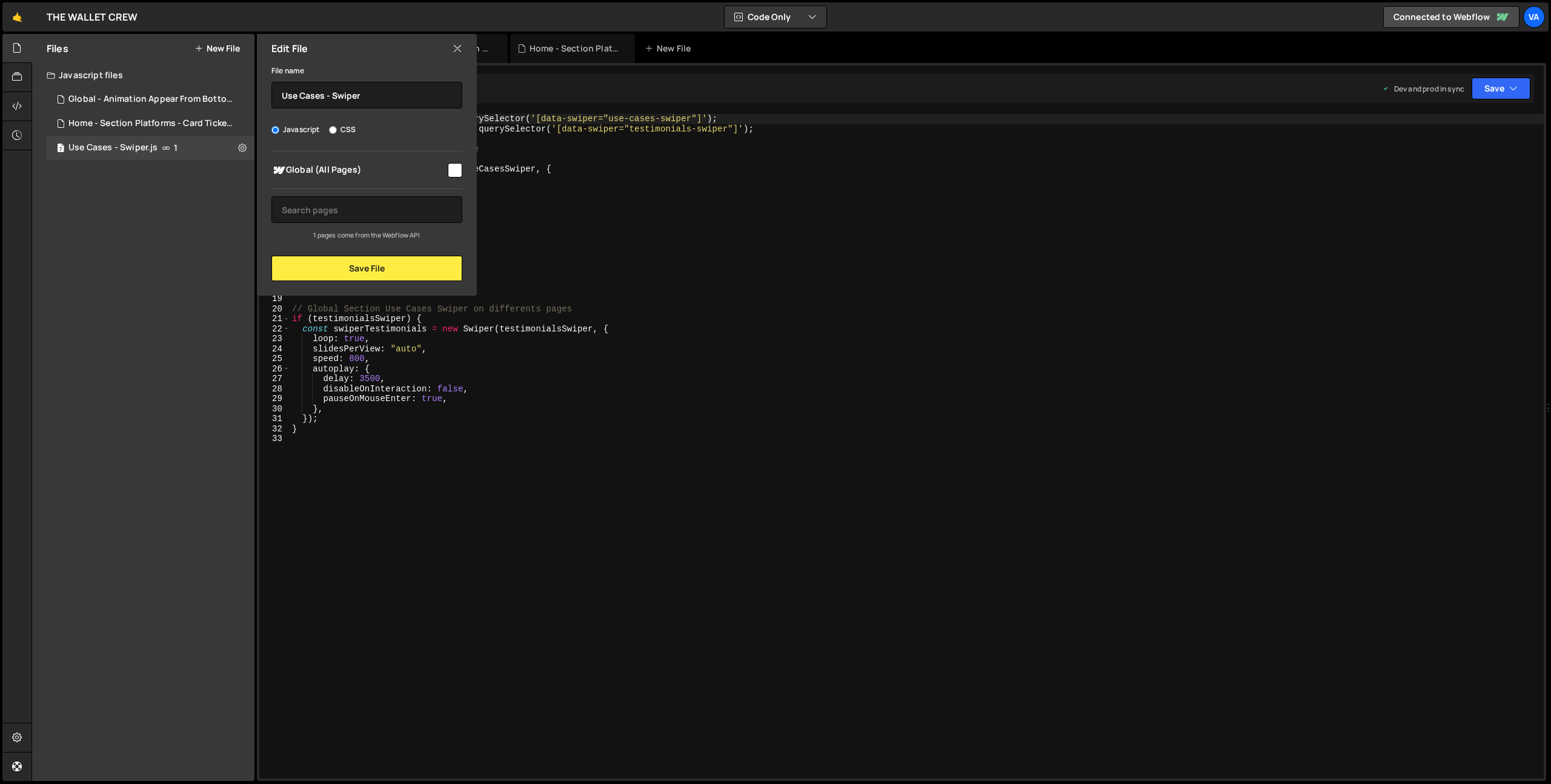
click at [459, 48] on icon at bounding box center [458, 48] width 10 height 13
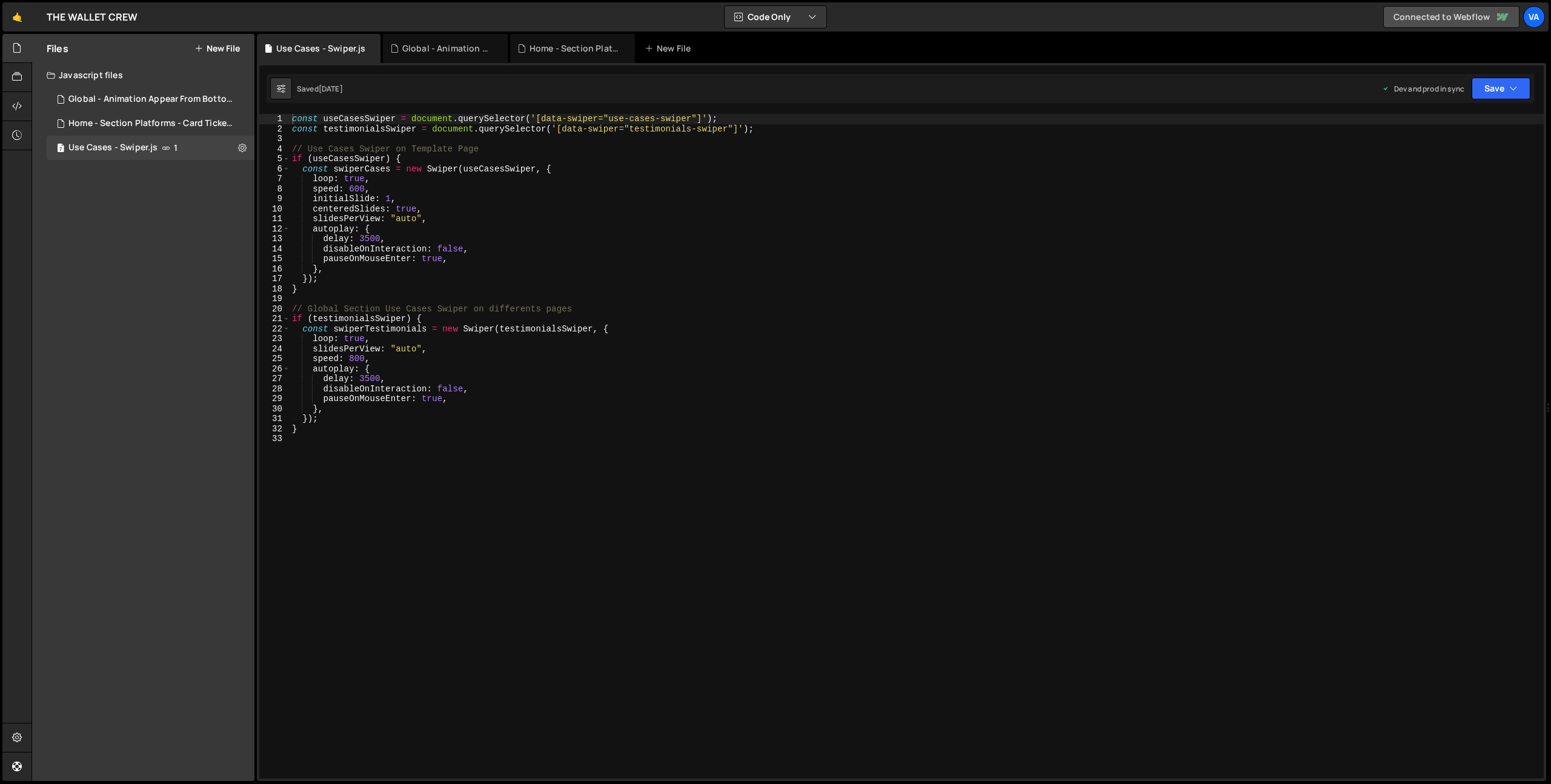
click at [1439, 22] on link "Connected to Webflow" at bounding box center [1452, 17] width 136 height 22
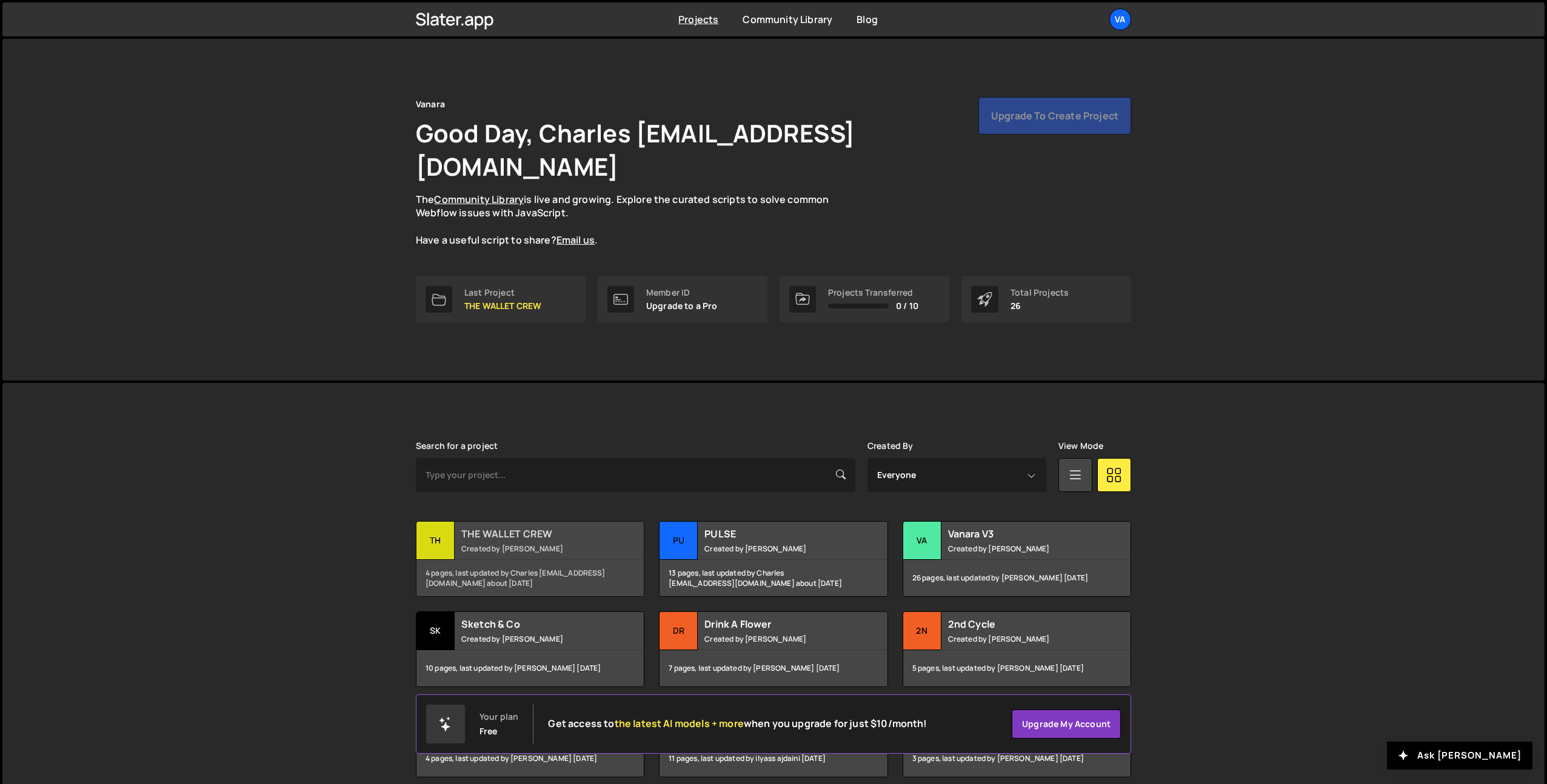
click at [532, 544] on small "Created by Terence Moulin" at bounding box center [534, 548] width 146 height 10
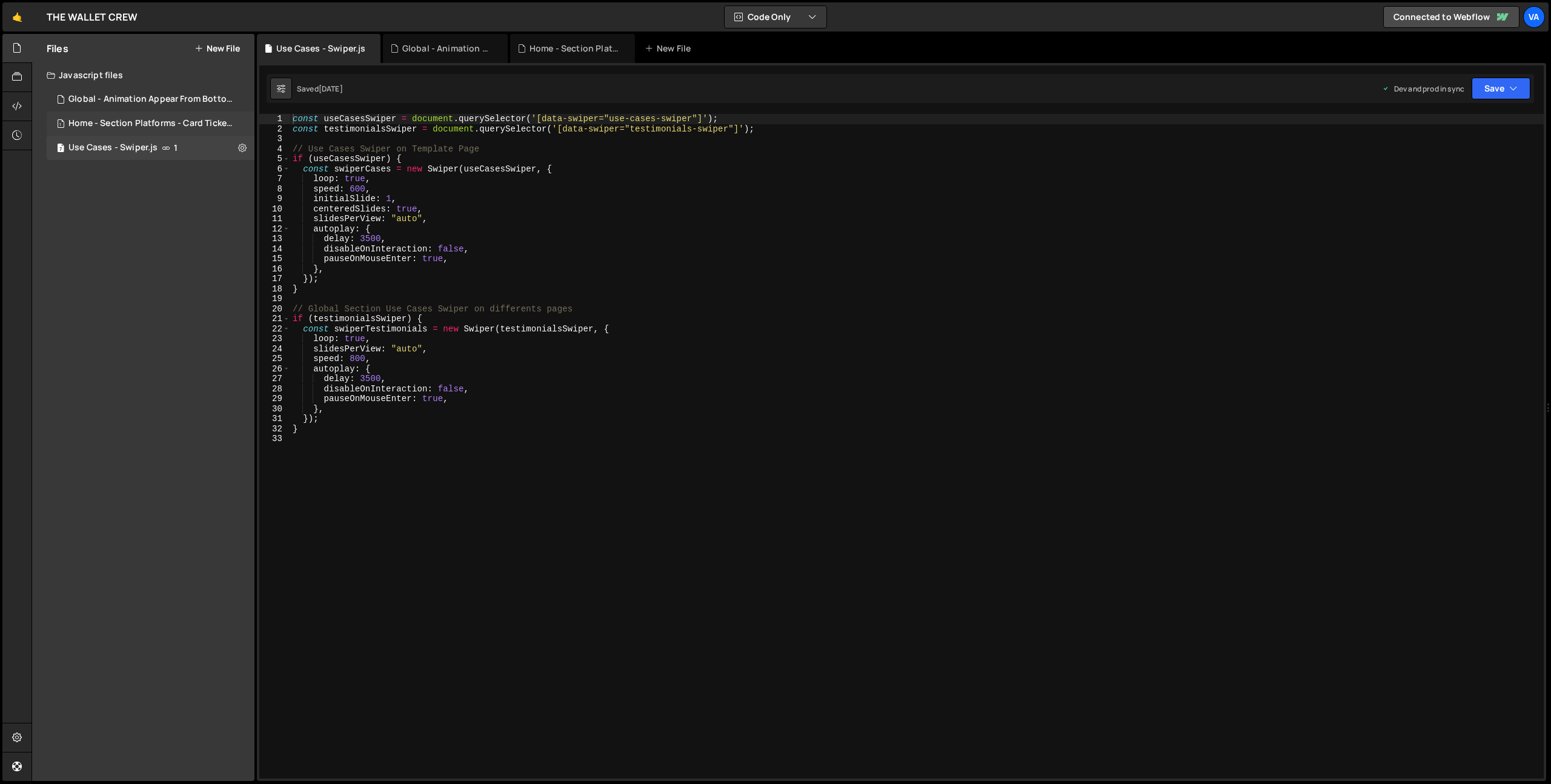
click at [205, 121] on div "Home - Section Platforms - Card Tickets Animation.js" at bounding box center [152, 124] width 167 height 11
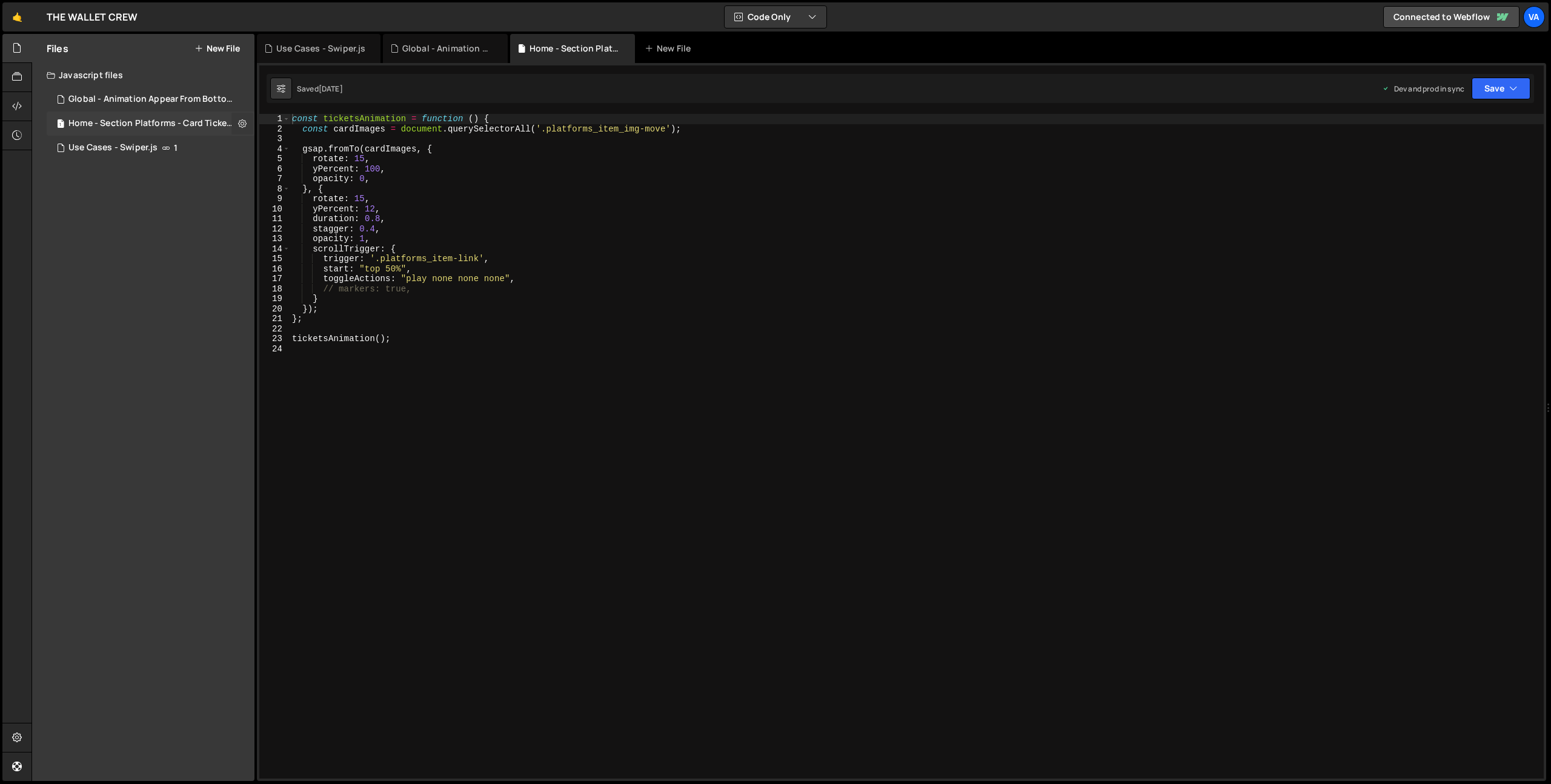
click at [242, 123] on icon at bounding box center [242, 123] width 9 height 12
click at [306, 148] on button "Edit File Settings" at bounding box center [317, 149] width 119 height 25
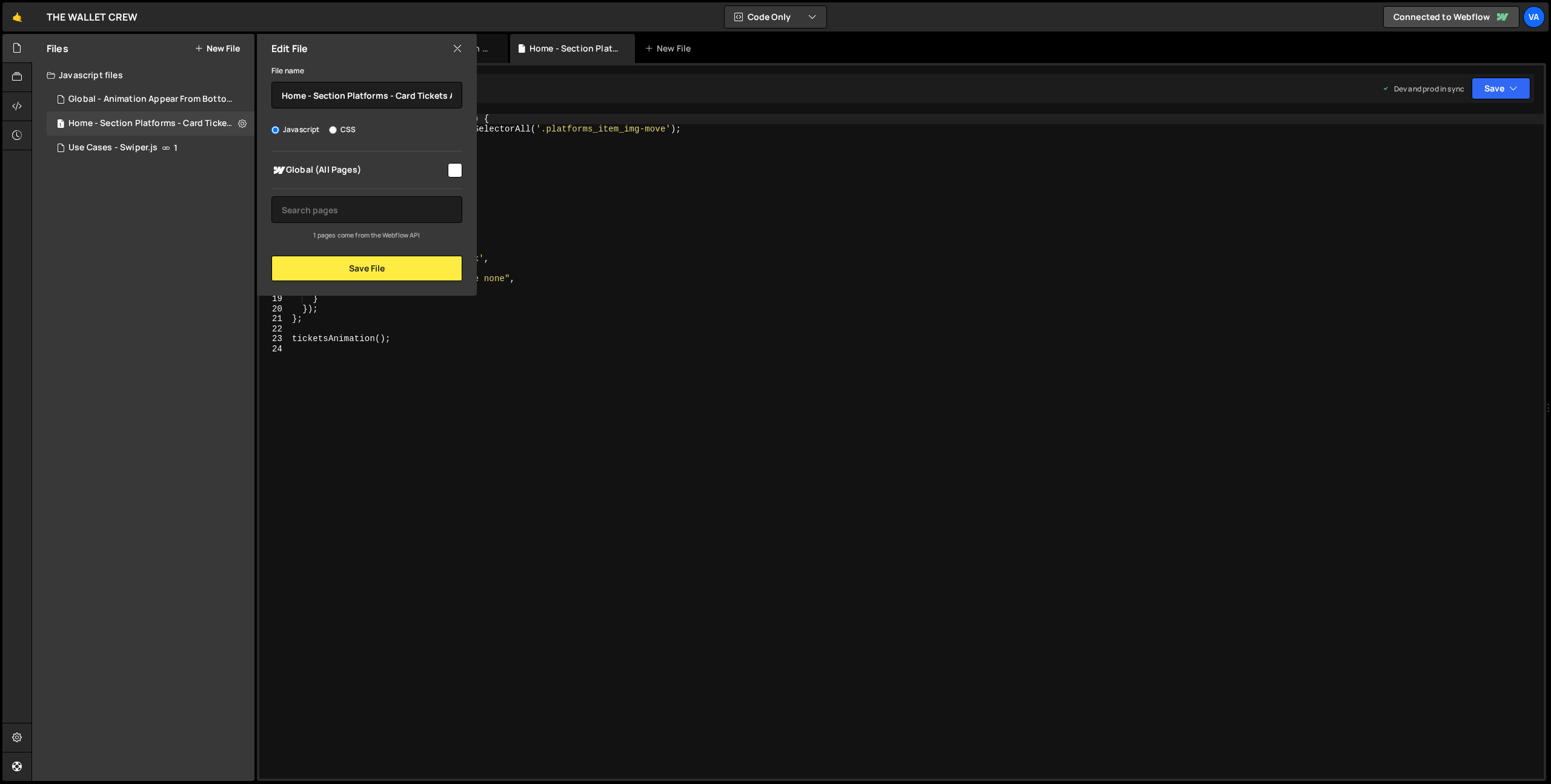
click at [460, 46] on icon at bounding box center [458, 48] width 10 height 13
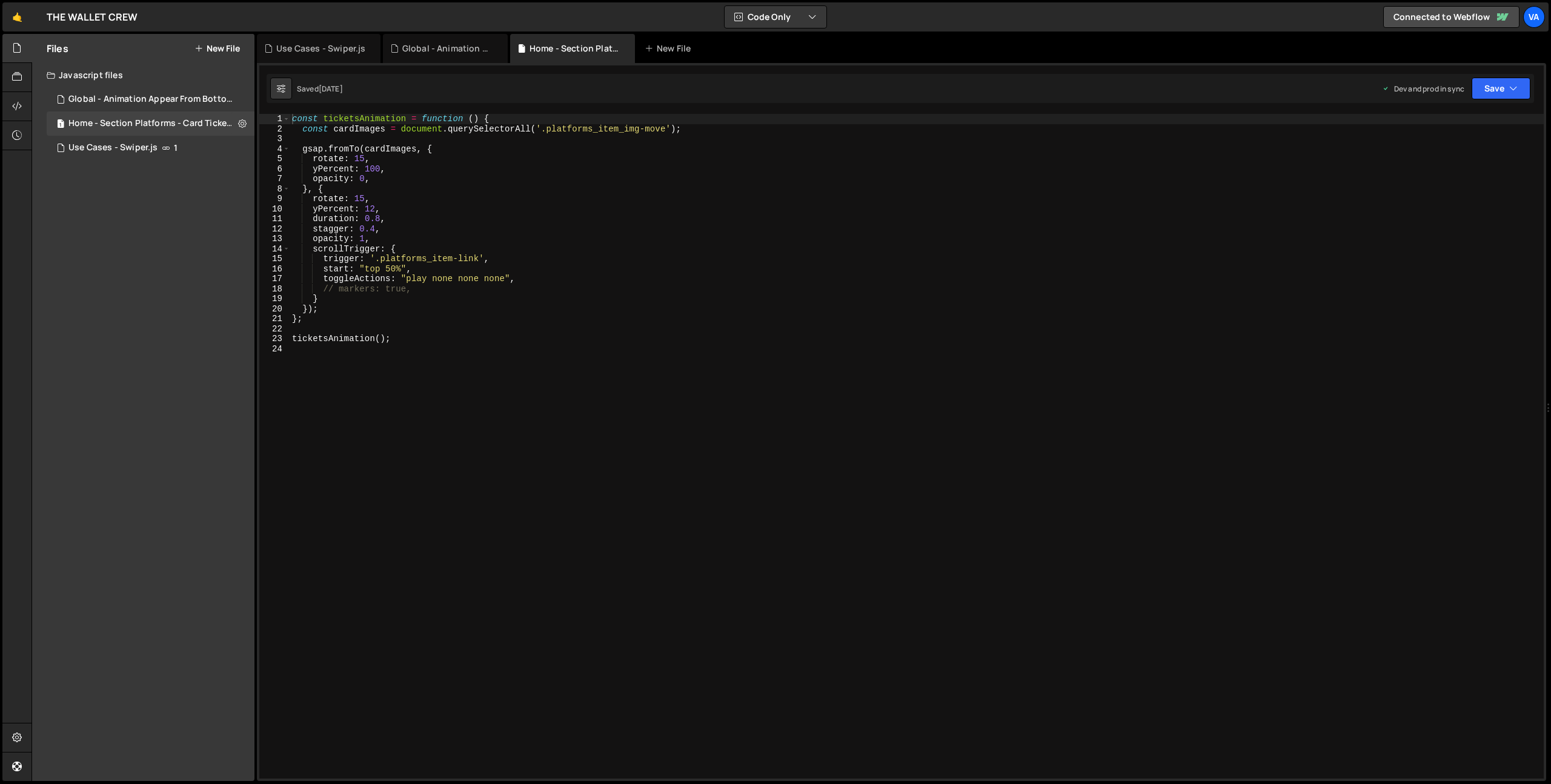
click at [298, 119] on div "const ticketsAnimation = function ( ) { const cardImages = document . querySele…" at bounding box center [917, 456] width 1255 height 685
click at [291, 117] on div "const ticketsAnimation = function ( ) { const cardImages = document . querySele…" at bounding box center [917, 456] width 1255 height 685
type textarea "const ticketsAnimation = function () {"
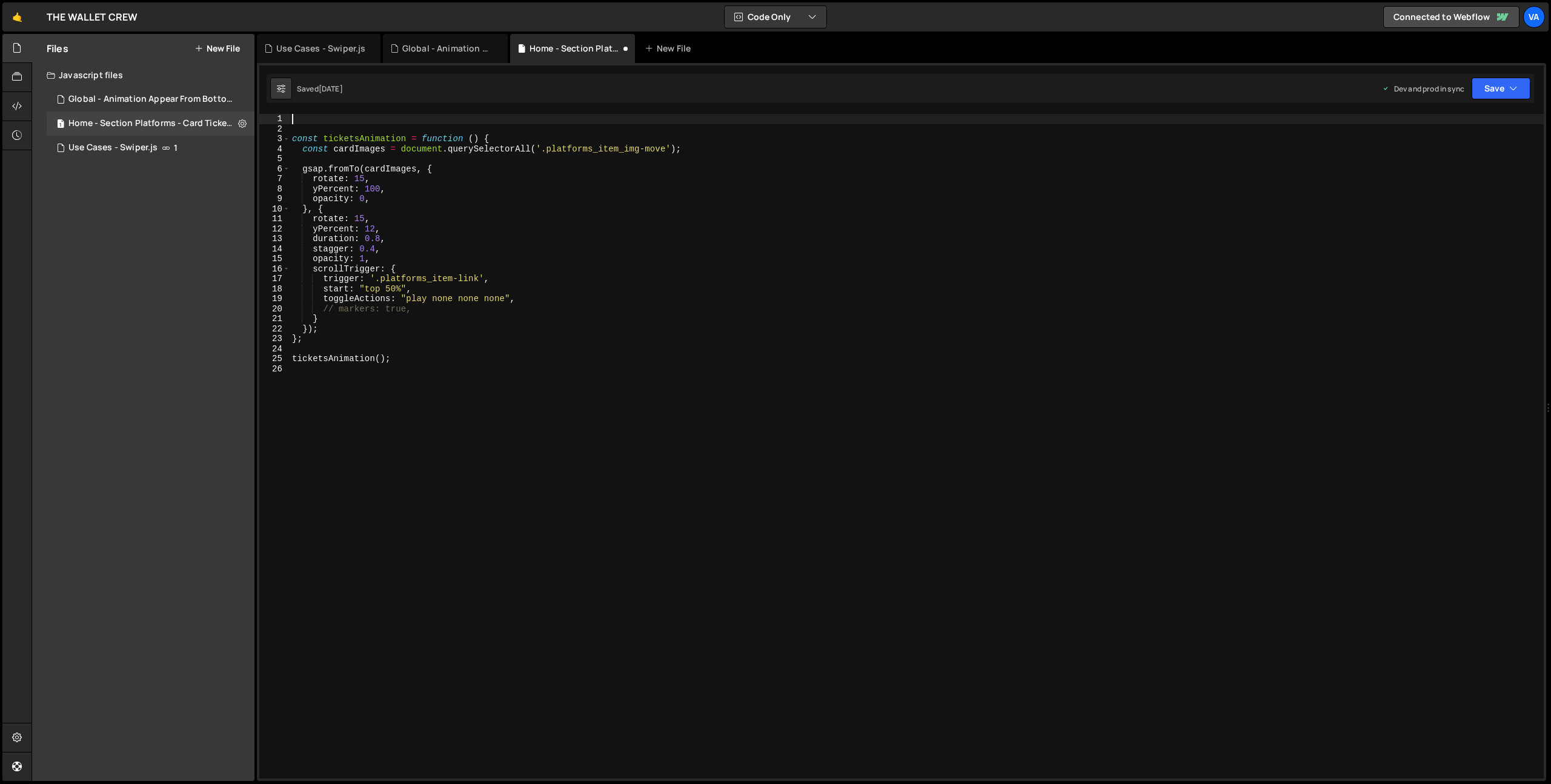
type textarea "/*"
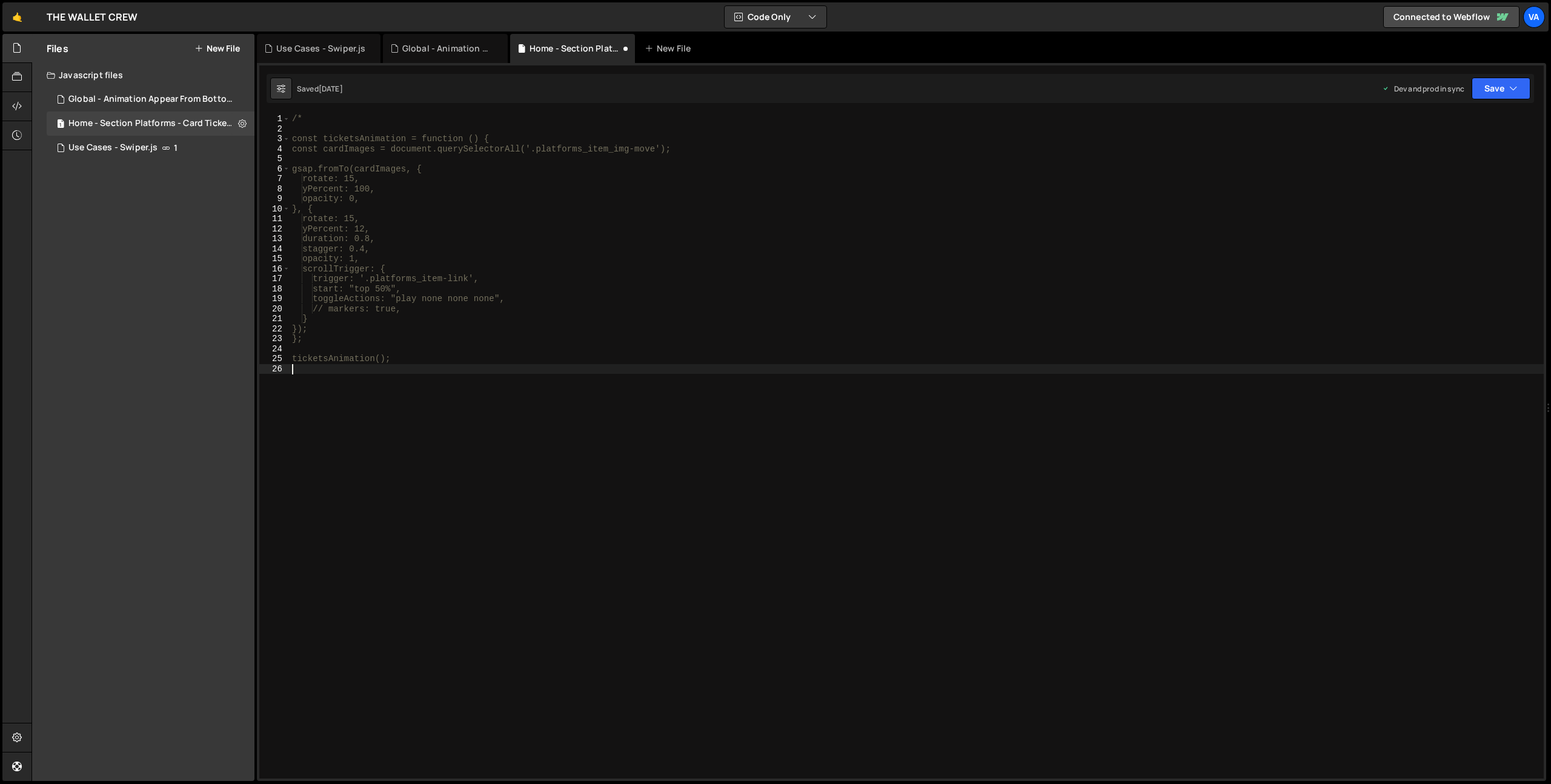
click at [439, 377] on div "/* const ticketsAnimation = function () { const cardImages = document.querySele…" at bounding box center [917, 456] width 1255 height 685
click at [497, 47] on icon at bounding box center [499, 48] width 9 height 12
click at [370, 45] on icon at bounding box center [371, 48] width 9 height 12
click at [350, 381] on div "/* const ticketsAnimation = function () { const cardImages = document.querySele…" at bounding box center [917, 456] width 1255 height 685
type textarea "*"
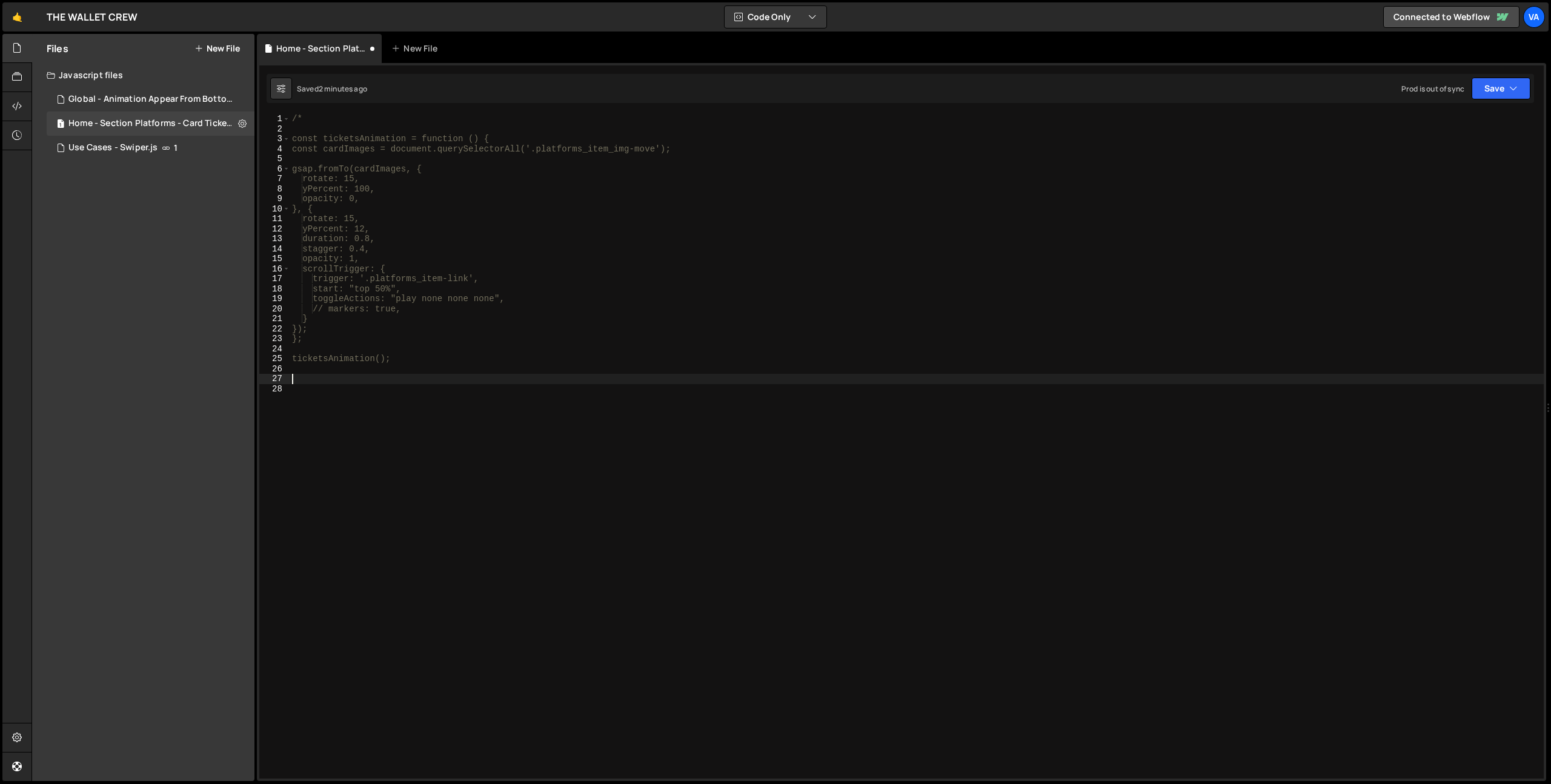
click at [321, 122] on div "/* const ticketsAnimation = function () { const cardImages = document.querySele…" at bounding box center [917, 456] width 1255 height 685
type textarea "/"
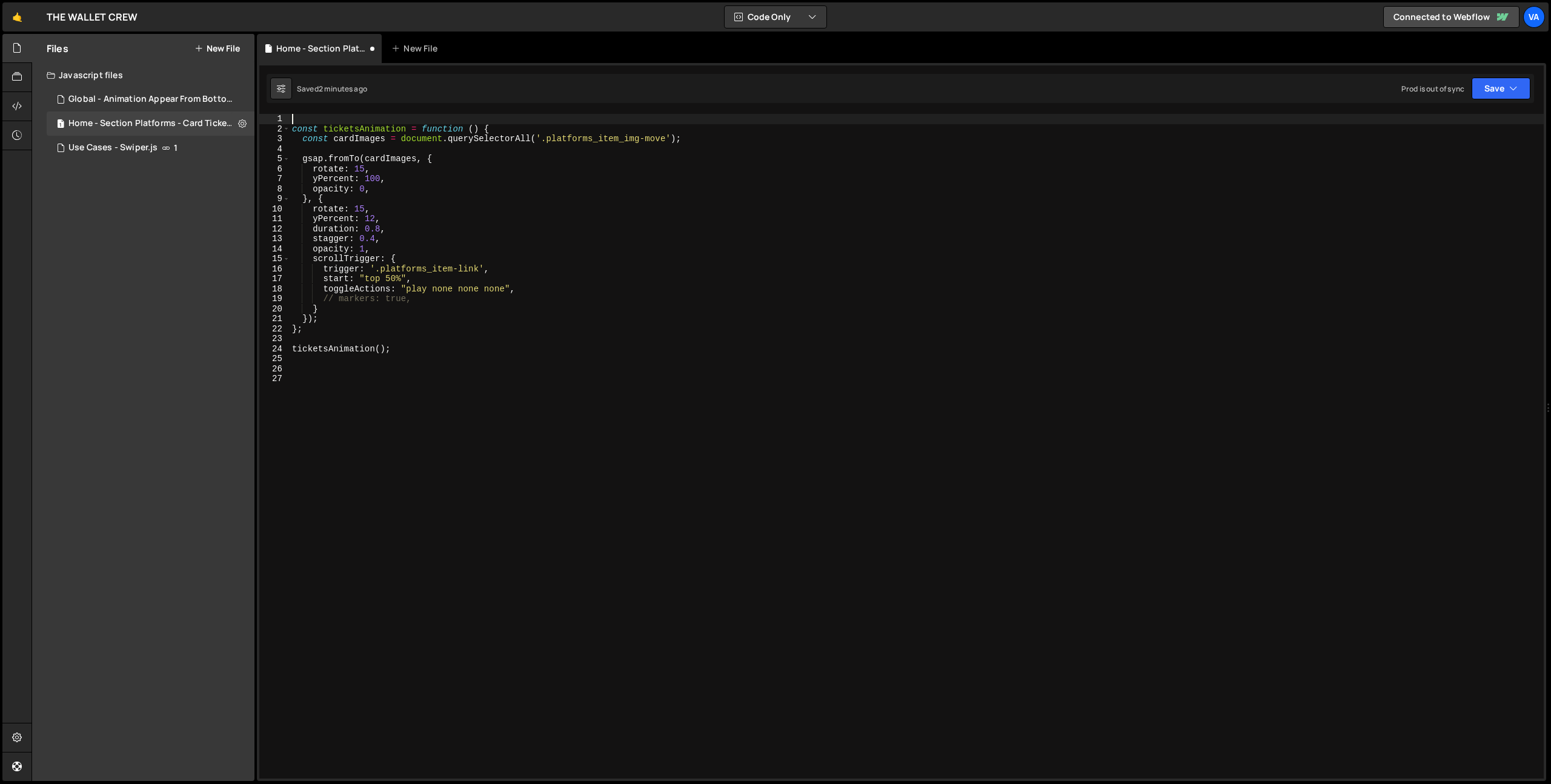
click at [365, 375] on div "const ticketsAnimation = function ( ) { const cardImages = document . querySele…" at bounding box center [917, 456] width 1255 height 685
click at [312, 113] on div "1 2 3 4 5 6 7 8 9 10 11 12 13 14 15 16 17 18 19 20 21 22 23 24 const ticketsAni…" at bounding box center [902, 422] width 1290 height 718
click at [289, 117] on span at bounding box center [286, 119] width 7 height 10
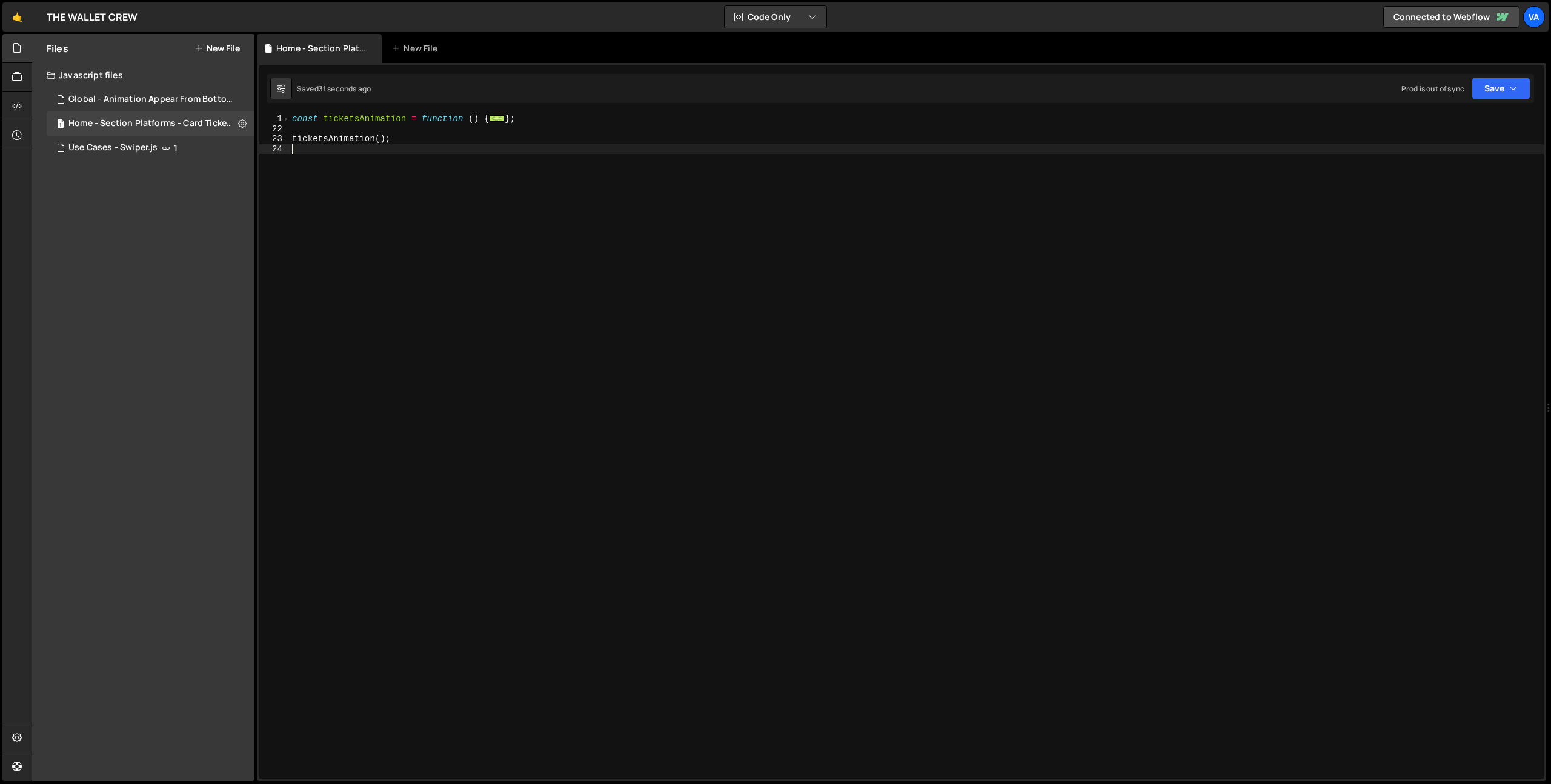
click at [293, 118] on div "const ticketsAnimation = function ( ) { ... } ; ticketsAnimation ( ) ;" at bounding box center [917, 456] width 1255 height 685
type textarea "const ticketsAnimation = function () {"
type textarea "/*"
click at [469, 262] on div "/* const ticketsAnimation = function ( ) { ... } ; ticketsAnimation ( ) ;" at bounding box center [917, 456] width 1255 height 685
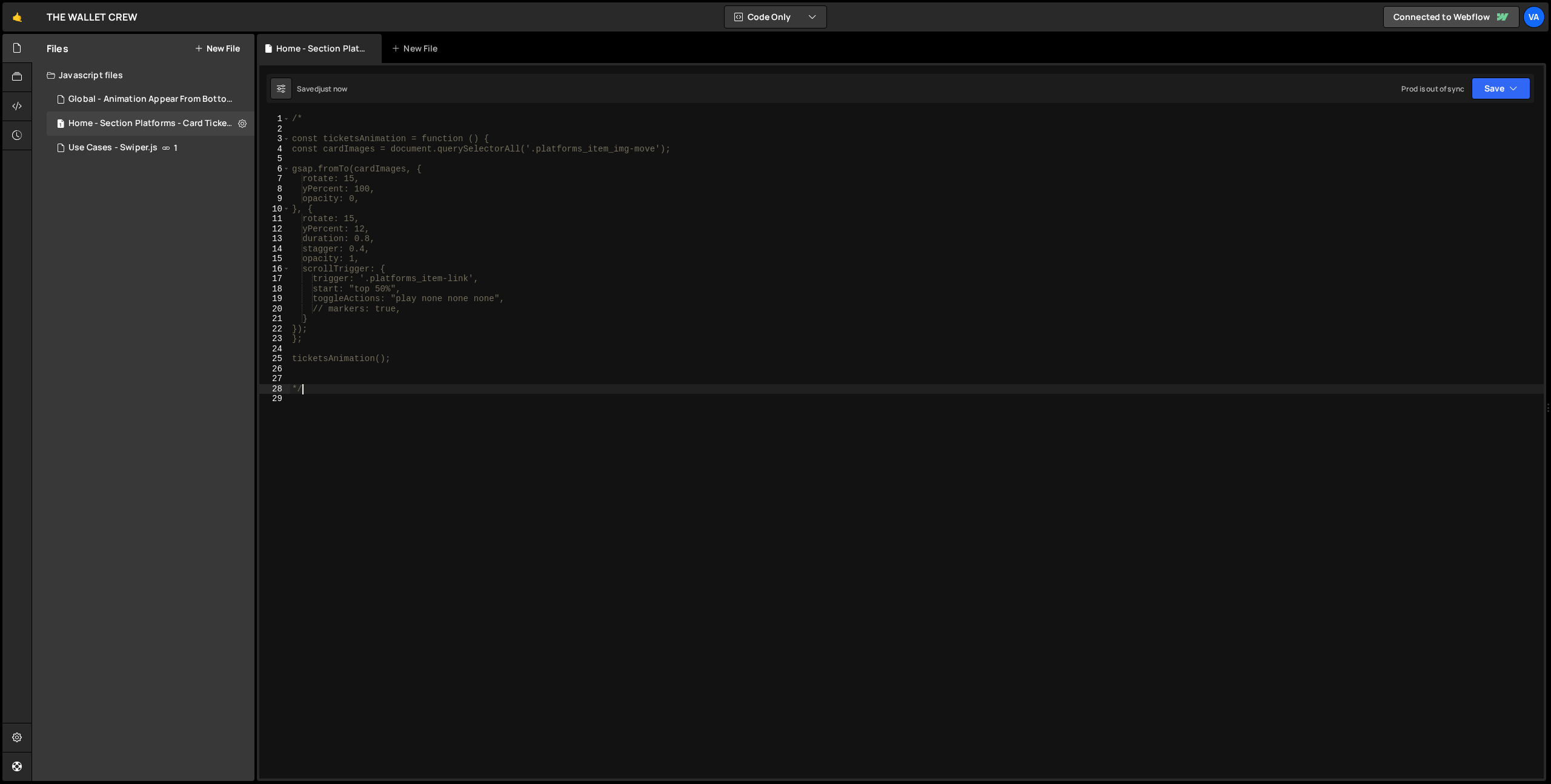
type textarea "*/"
click at [242, 123] on icon at bounding box center [242, 123] width 9 height 12
click at [296, 193] on button "Delete File" at bounding box center [317, 198] width 119 height 25
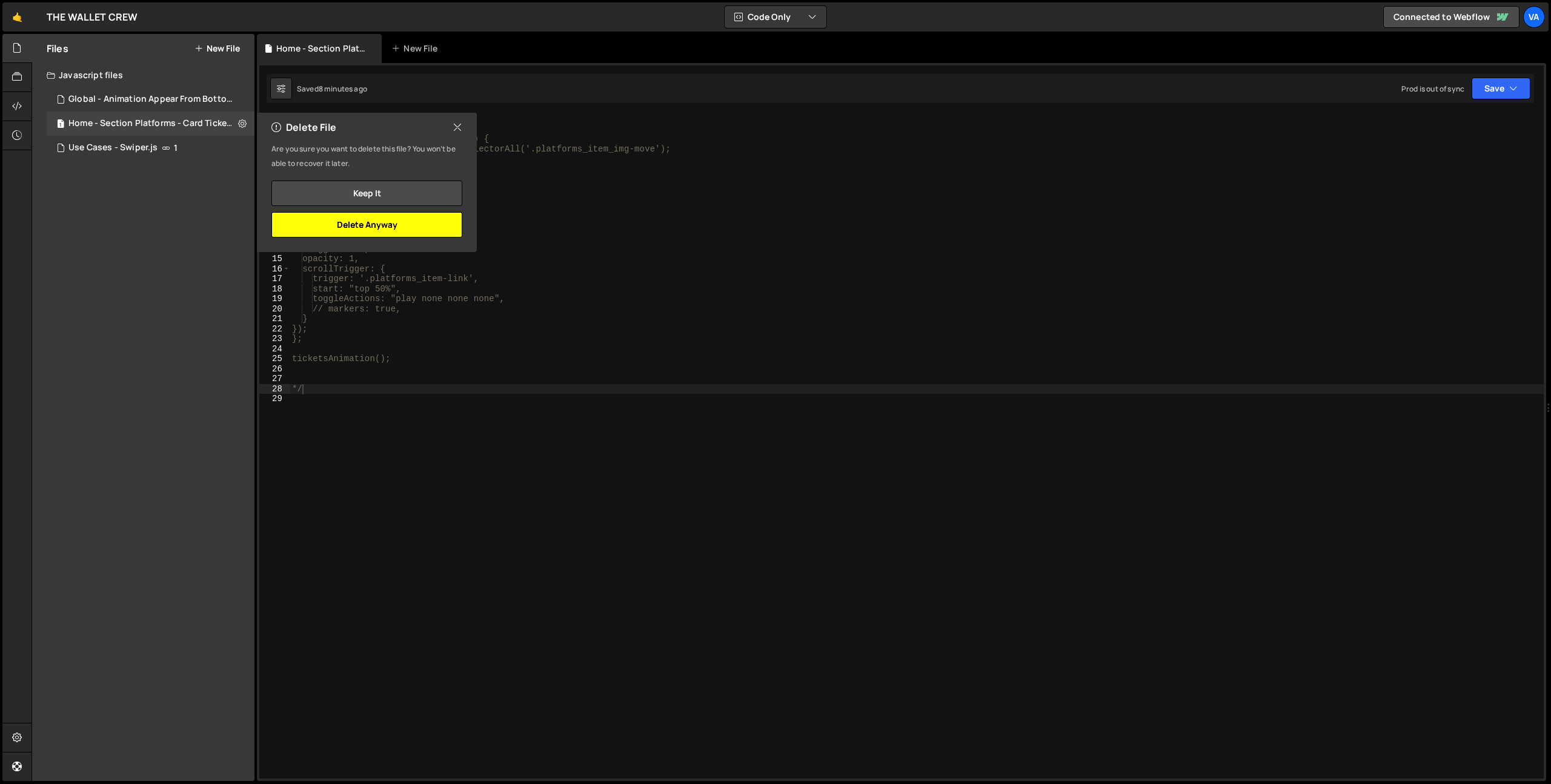
click at [366, 227] on button "Delete Anyway" at bounding box center [366, 225] width 191 height 25
